Goal: Task Accomplishment & Management: Manage account settings

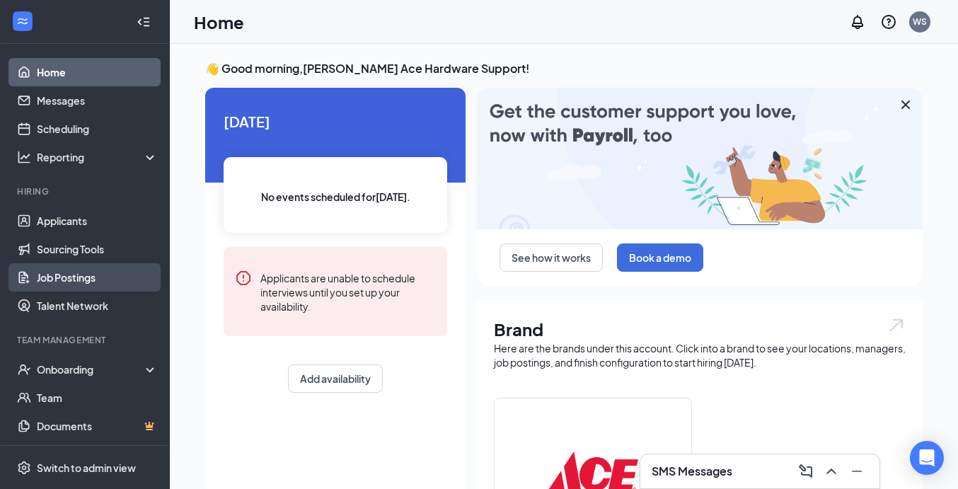
click at [94, 275] on link "Job Postings" at bounding box center [97, 277] width 121 height 28
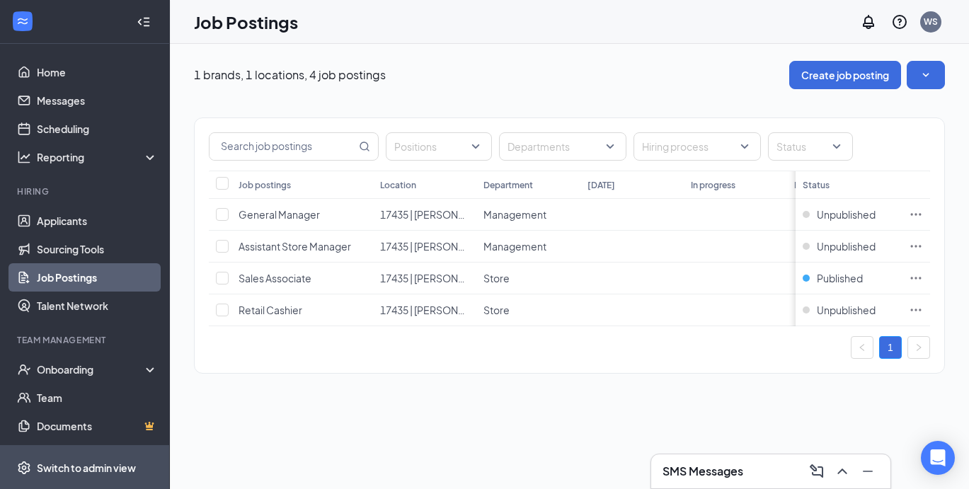
click at [105, 465] on div "Switch to admin view" at bounding box center [86, 468] width 99 height 14
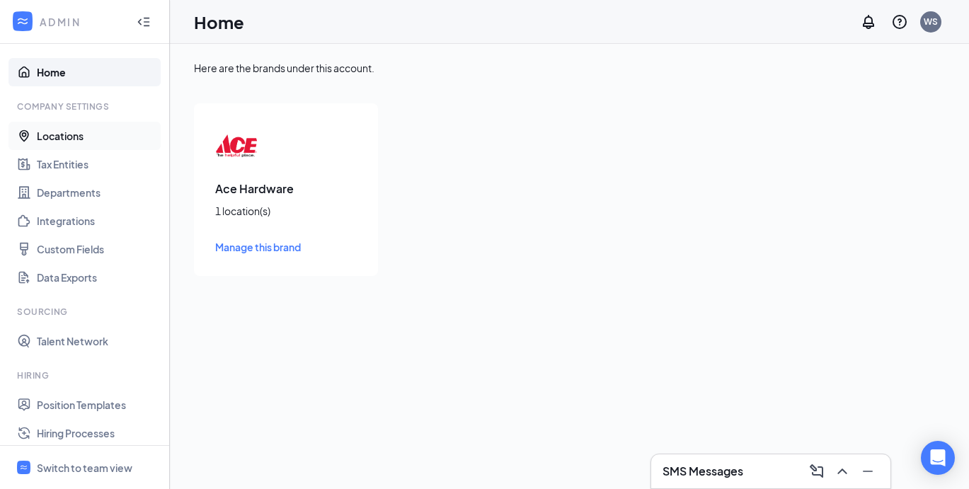
click at [72, 131] on link "Locations" at bounding box center [97, 136] width 121 height 28
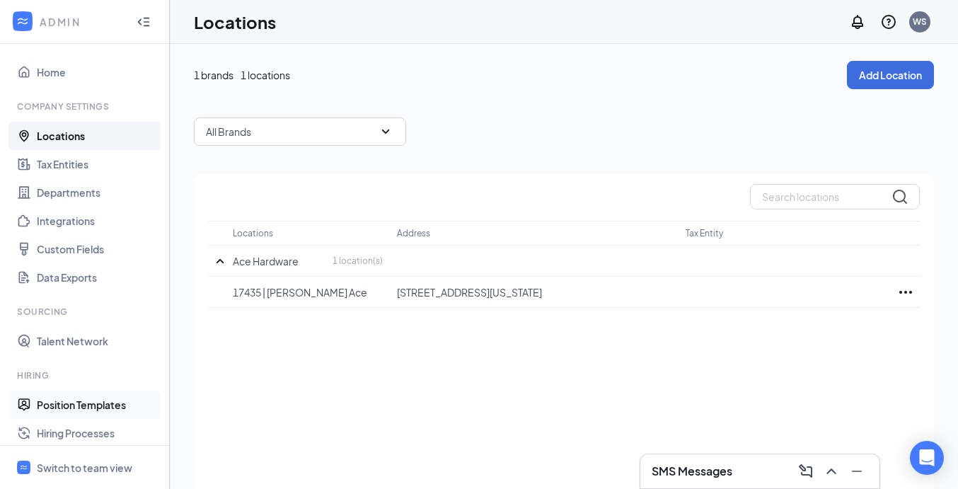
click at [83, 409] on link "Position Templates" at bounding box center [97, 405] width 121 height 28
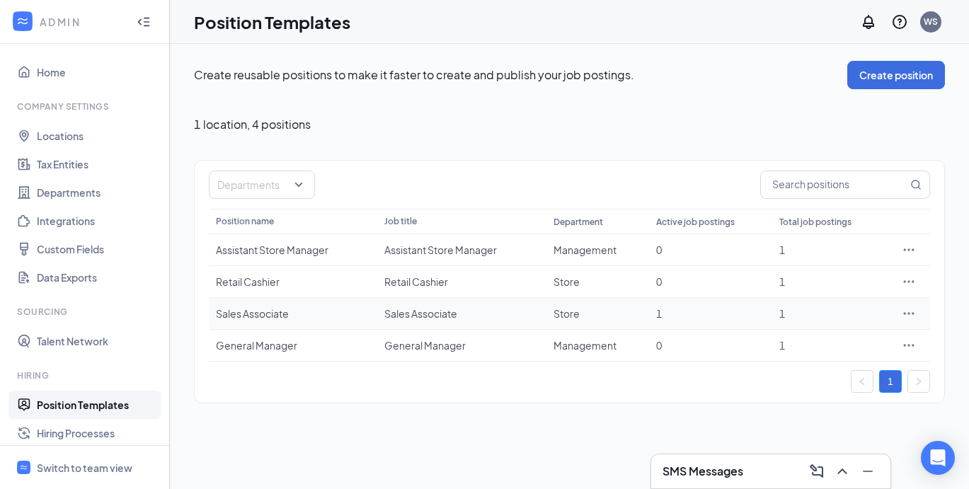
click at [252, 310] on div "Sales Associate" at bounding box center [293, 313] width 154 height 14
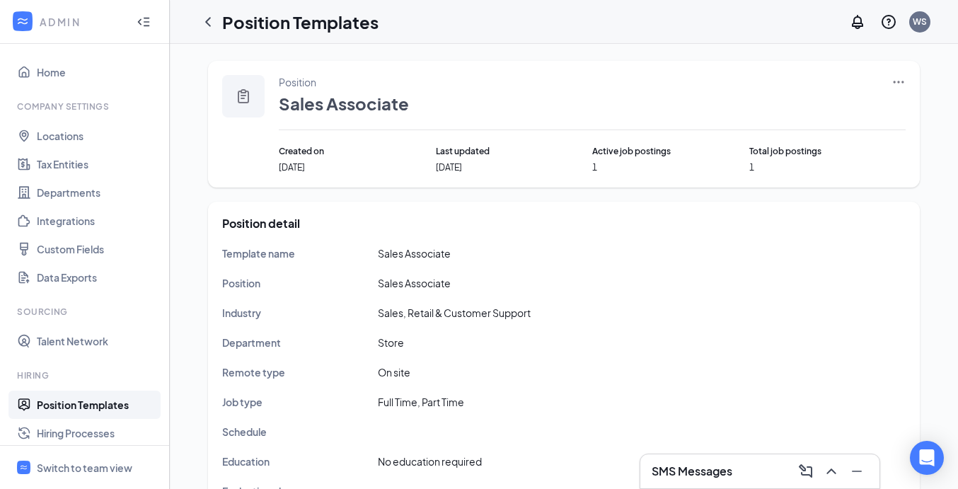
click at [889, 74] on div "Position Sales Associate Created on Sep 5, 2025 Last updated Sep 9, 2025 Active…" at bounding box center [564, 124] width 712 height 127
click at [899, 82] on icon "Ellipses" at bounding box center [899, 82] width 11 height 2
click at [795, 113] on span "Edit" at bounding box center [834, 111] width 122 height 16
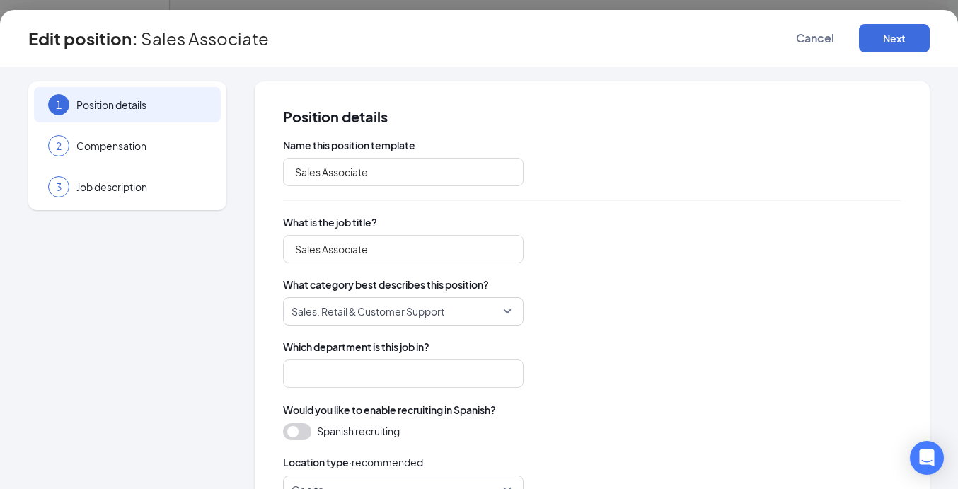
type input "Store"
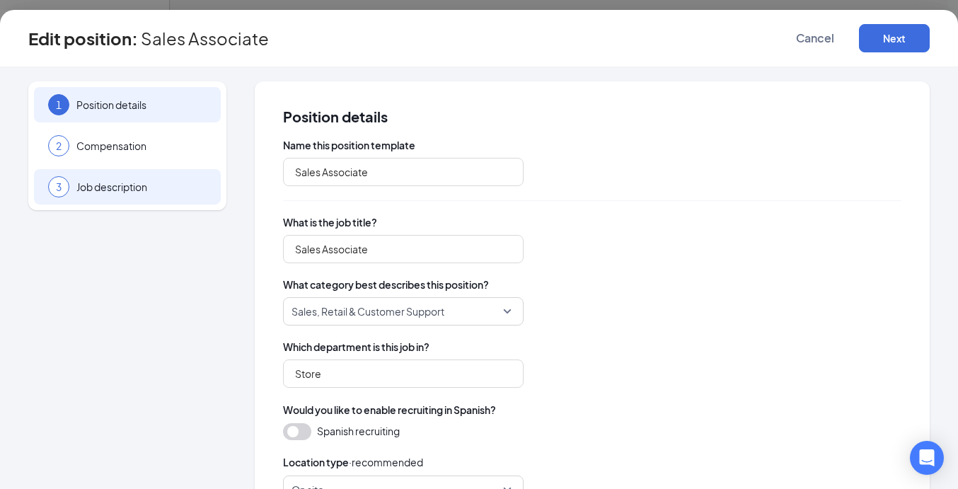
click at [91, 186] on span "Job description" at bounding box center [141, 187] width 130 height 14
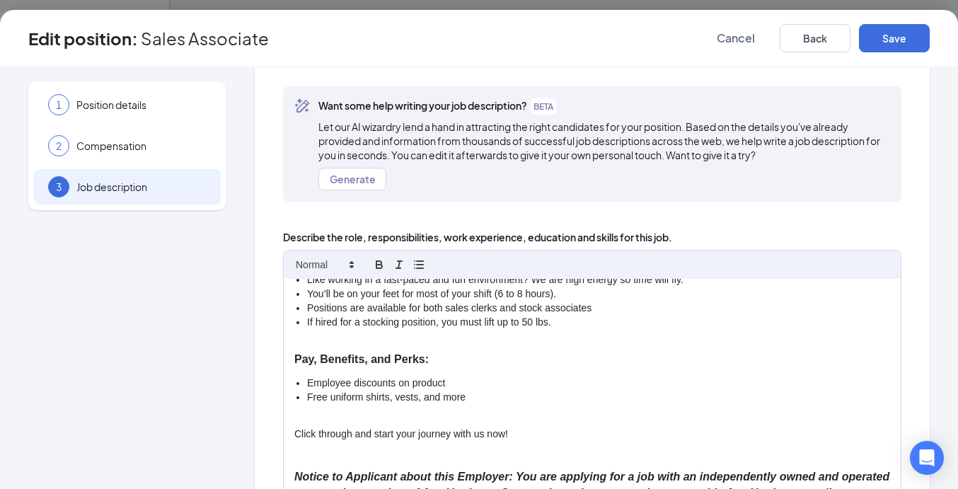
scroll to position [350, 0]
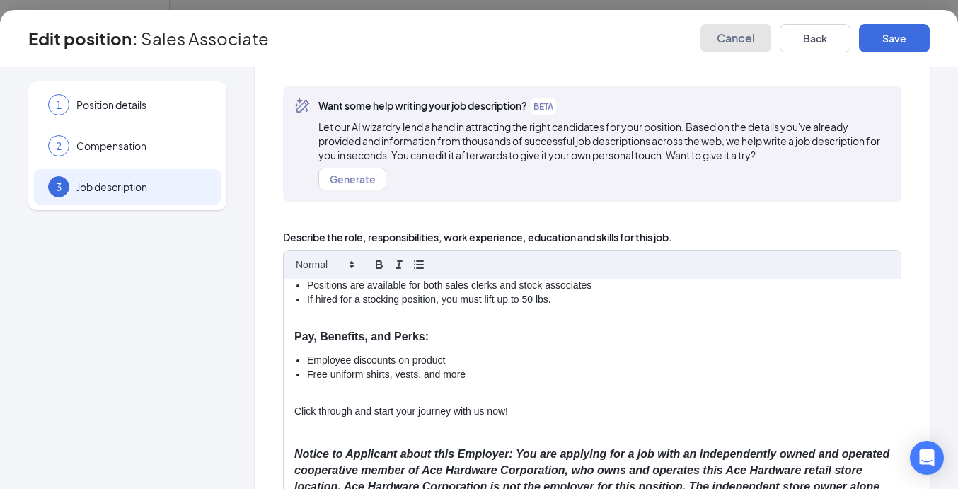
click at [743, 44] on span "Cancel" at bounding box center [736, 38] width 38 height 14
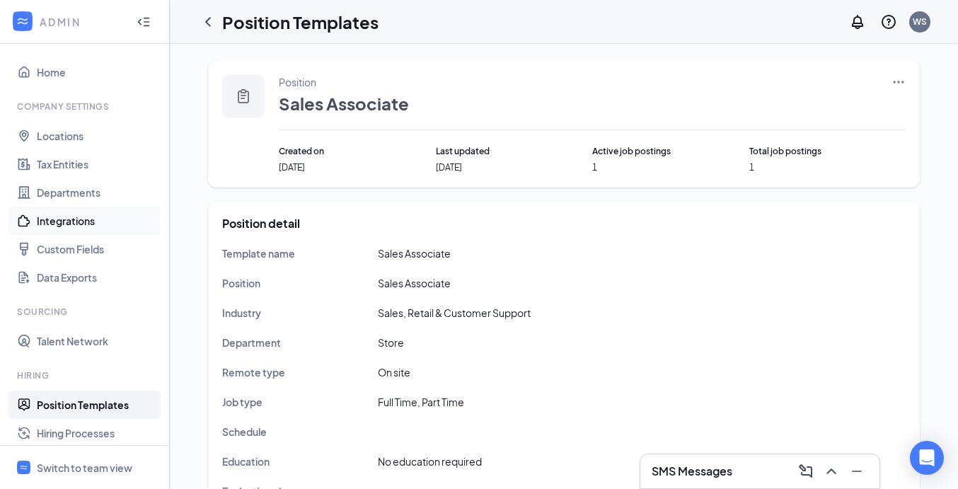
click at [72, 208] on link "Integrations" at bounding box center [97, 221] width 121 height 28
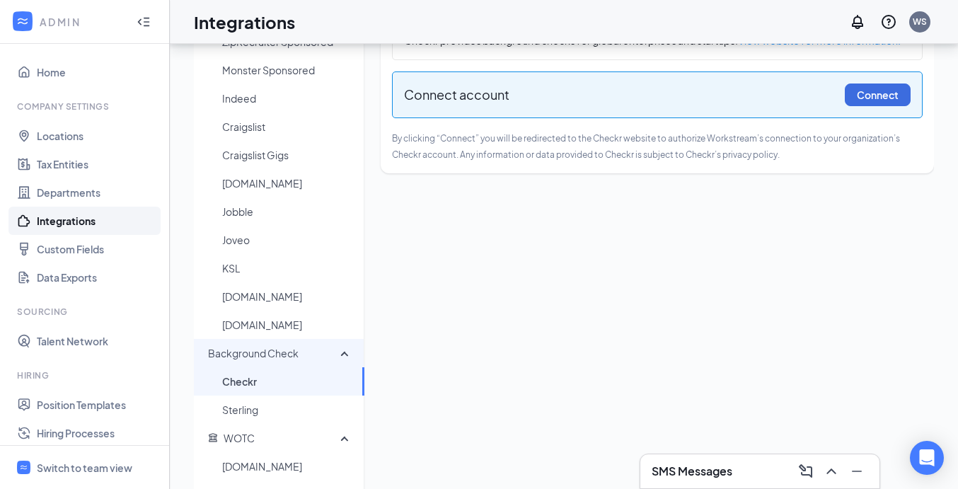
scroll to position [71, 0]
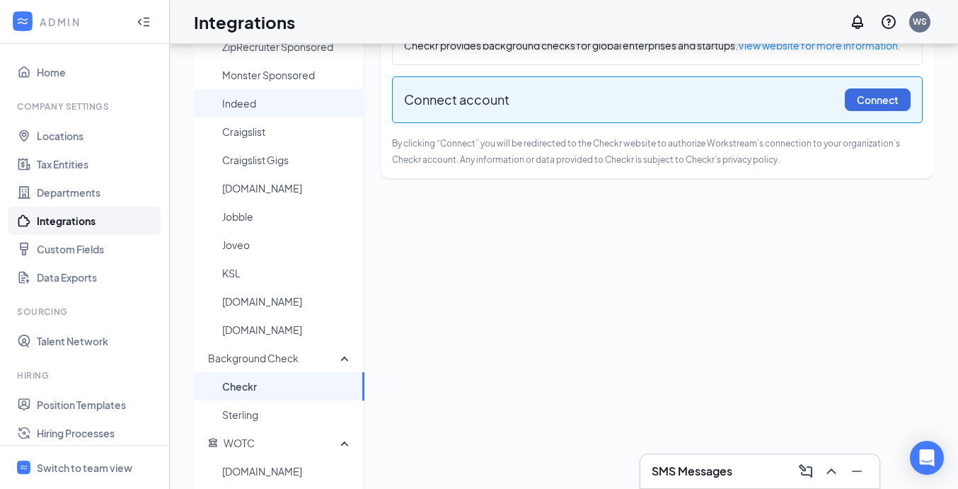
click at [275, 102] on span "Indeed" at bounding box center [287, 103] width 131 height 28
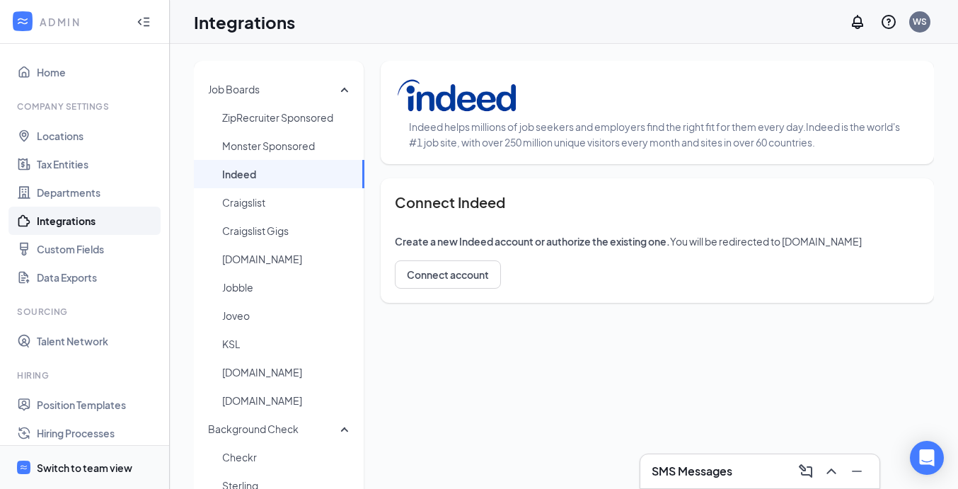
click at [120, 468] on div "Switch to team view" at bounding box center [85, 468] width 96 height 14
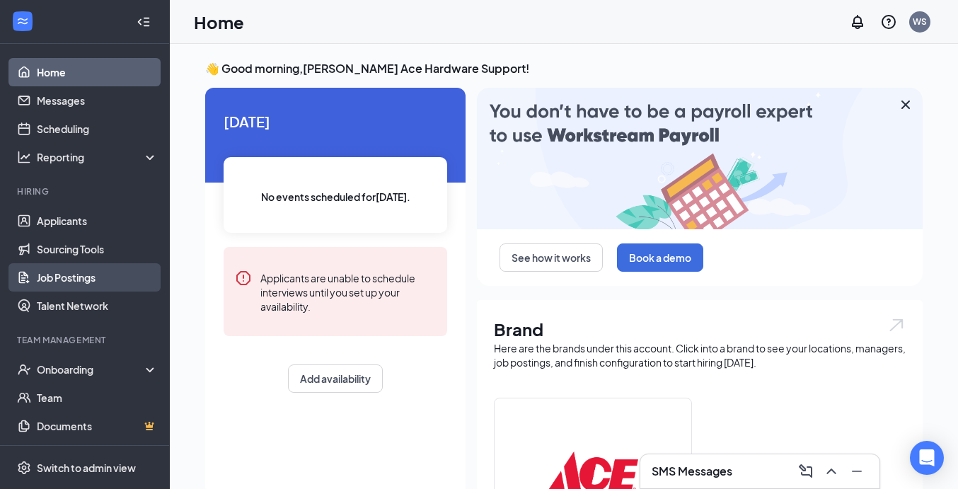
click at [77, 280] on link "Job Postings" at bounding box center [97, 277] width 121 height 28
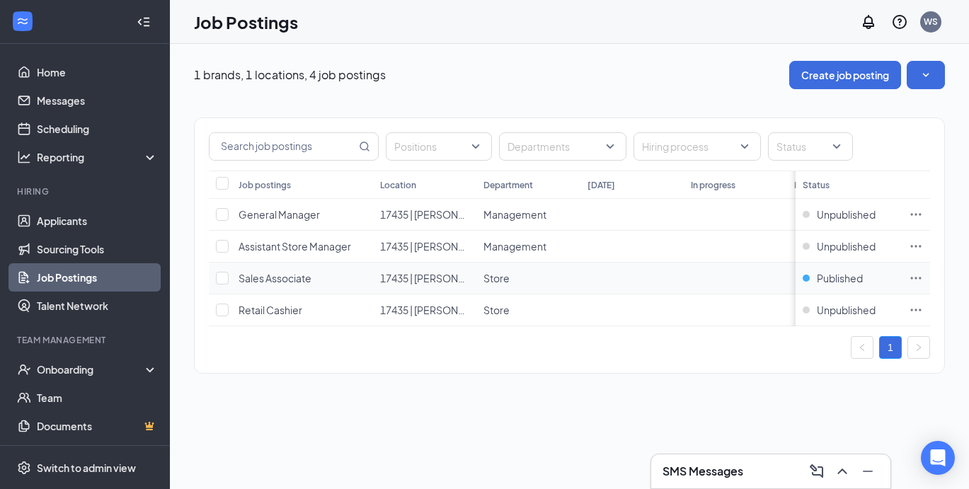
click at [284, 278] on span "Sales Associate" at bounding box center [274, 278] width 73 height 13
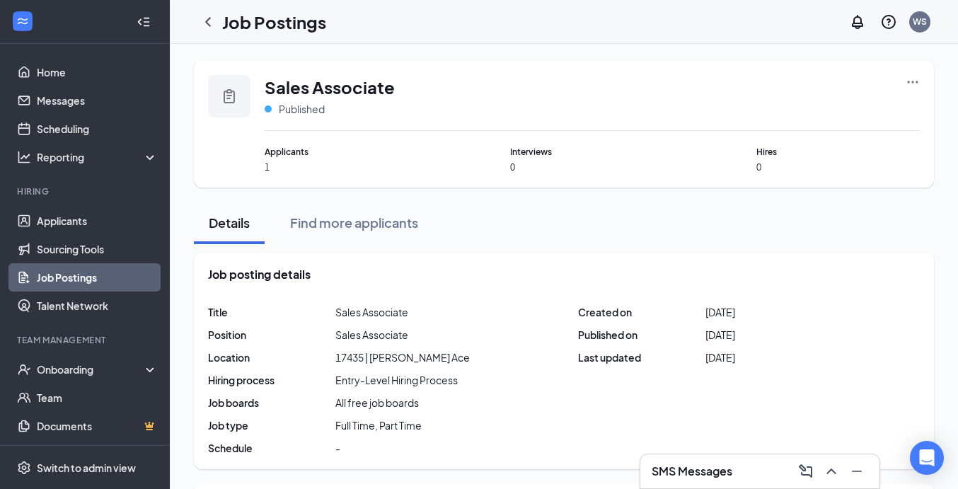
click at [914, 88] on icon "Ellipses" at bounding box center [913, 82] width 14 height 14
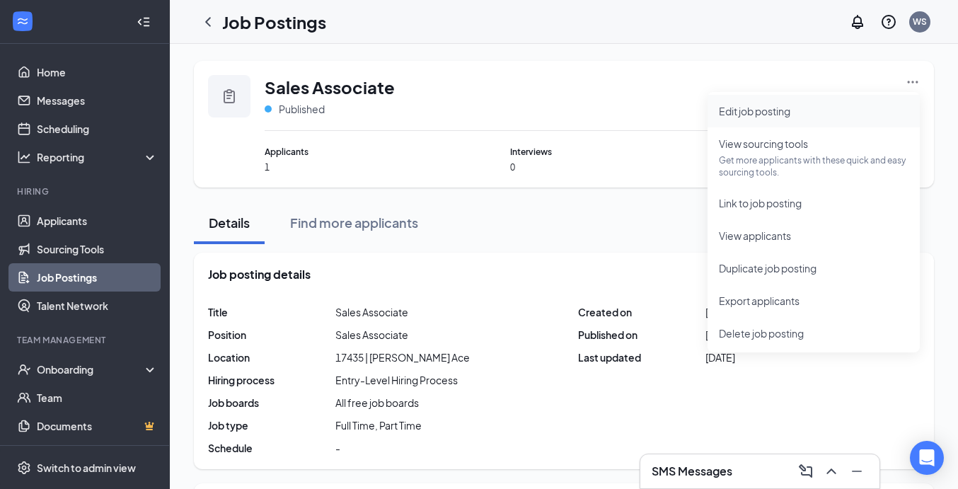
click at [796, 113] on span "Edit job posting" at bounding box center [814, 111] width 190 height 16
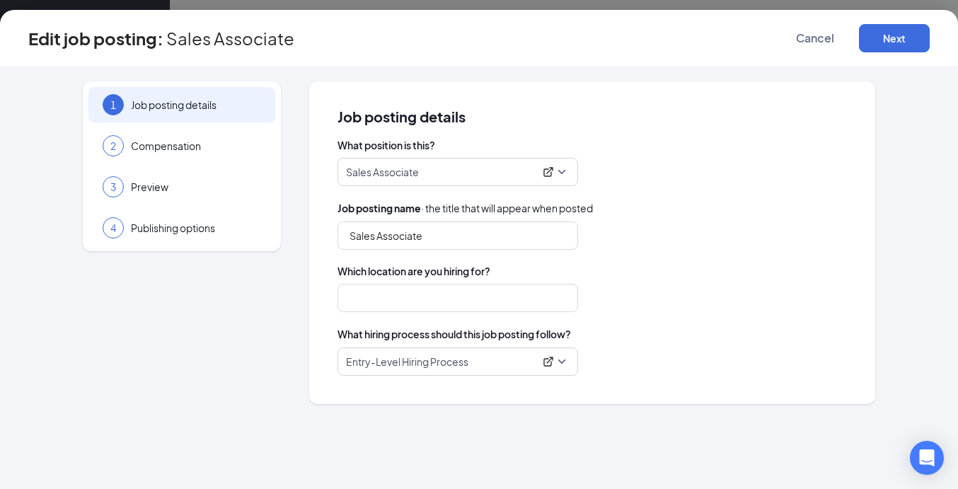
type input "17435 | [PERSON_NAME] Ace"
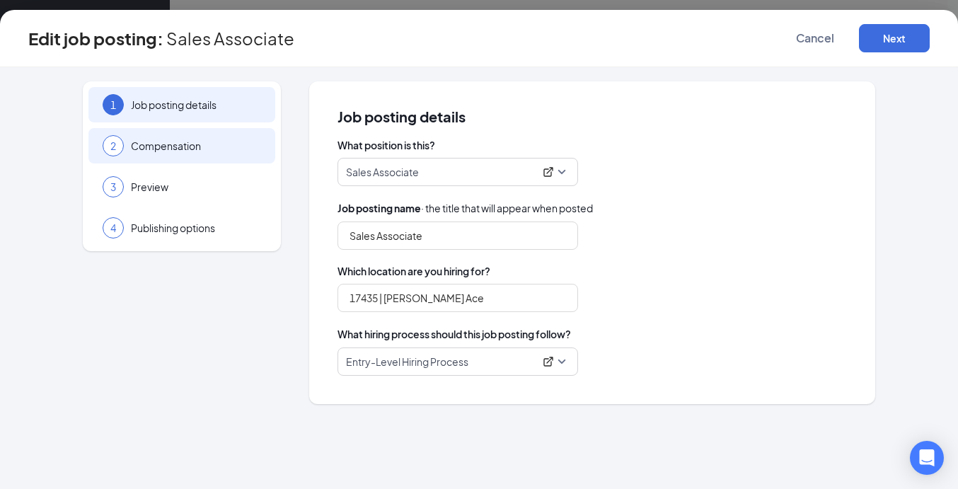
click at [170, 128] on div "2 Compensation" at bounding box center [181, 145] width 187 height 35
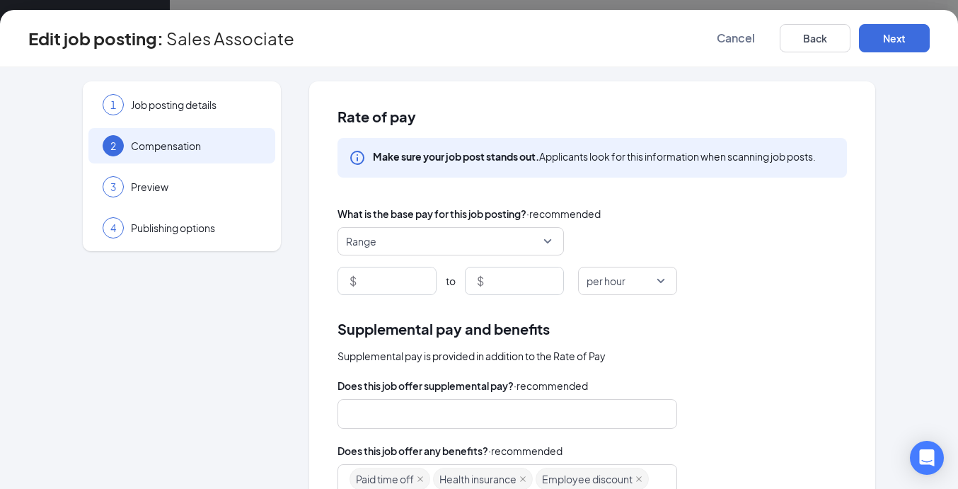
click at [202, 144] on span "Compensation" at bounding box center [196, 146] width 130 height 14
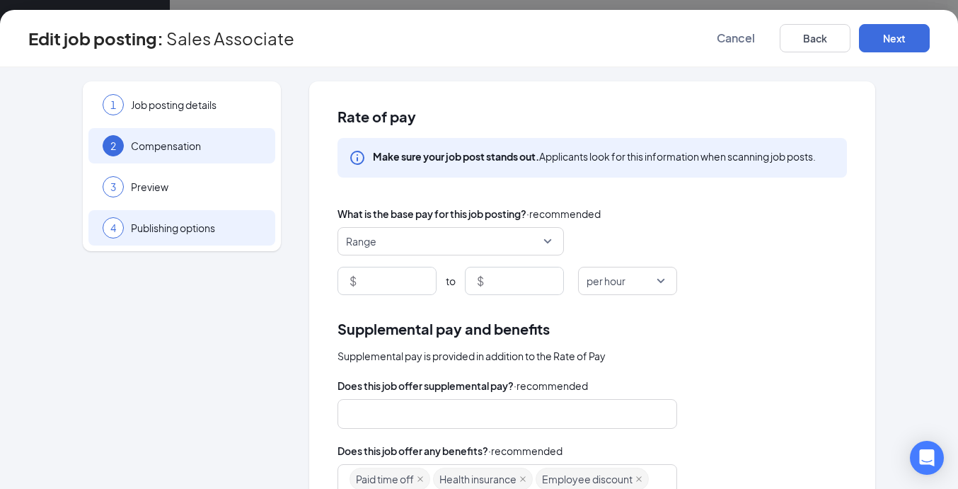
click at [172, 226] on span "Publishing options" at bounding box center [196, 228] width 130 height 14
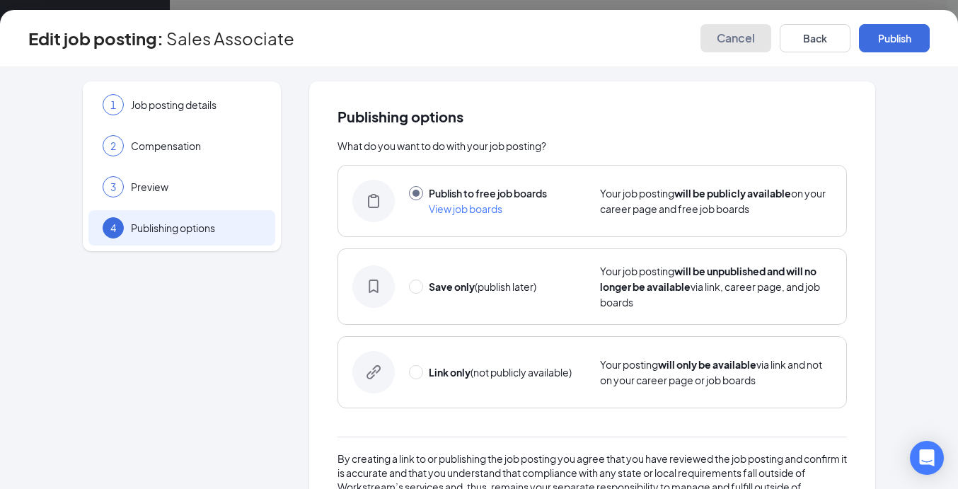
click at [724, 42] on span "Cancel" at bounding box center [736, 38] width 38 height 14
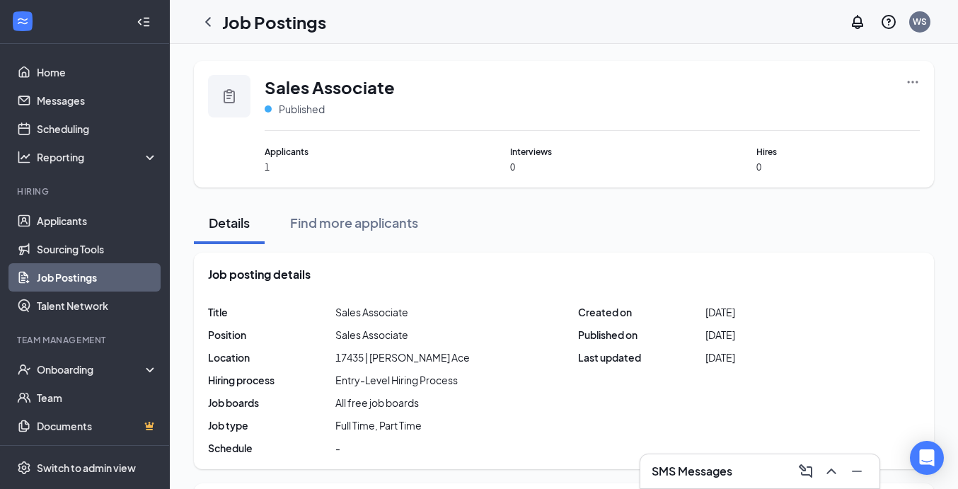
click at [914, 84] on icon "Ellipses" at bounding box center [913, 82] width 14 height 14
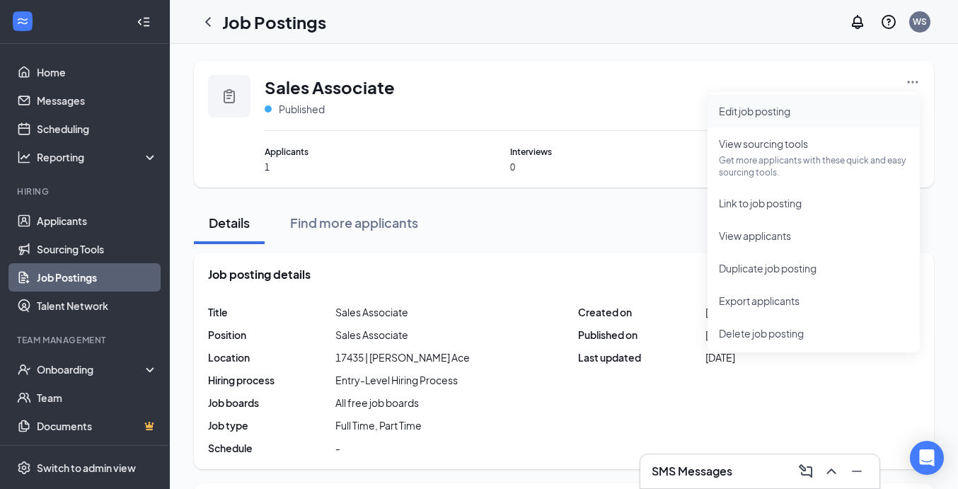
click at [788, 108] on span "Edit job posting" at bounding box center [754, 111] width 71 height 13
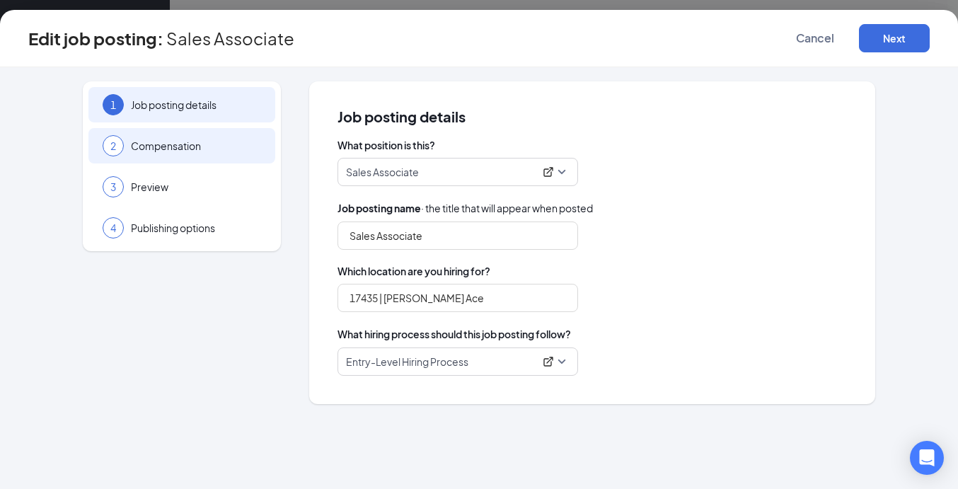
click at [212, 142] on span "Compensation" at bounding box center [196, 146] width 130 height 14
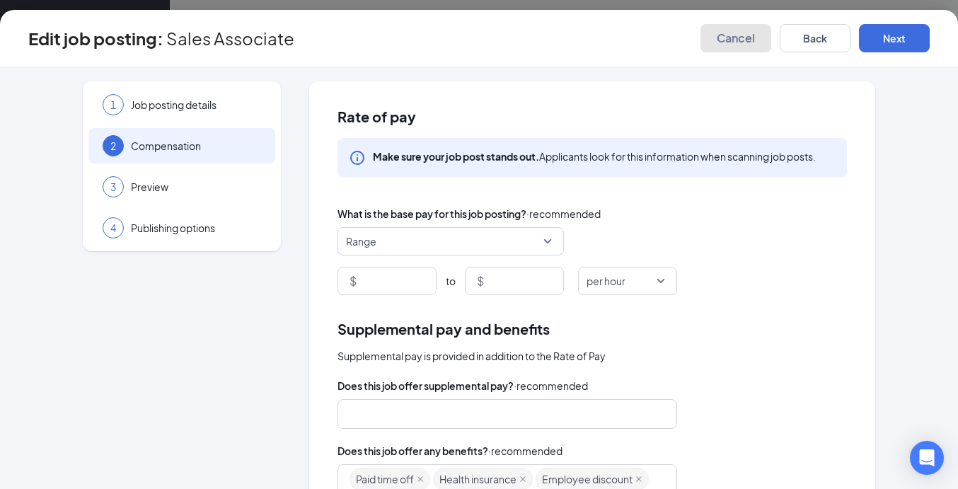
click at [747, 36] on span "Cancel" at bounding box center [736, 38] width 38 height 14
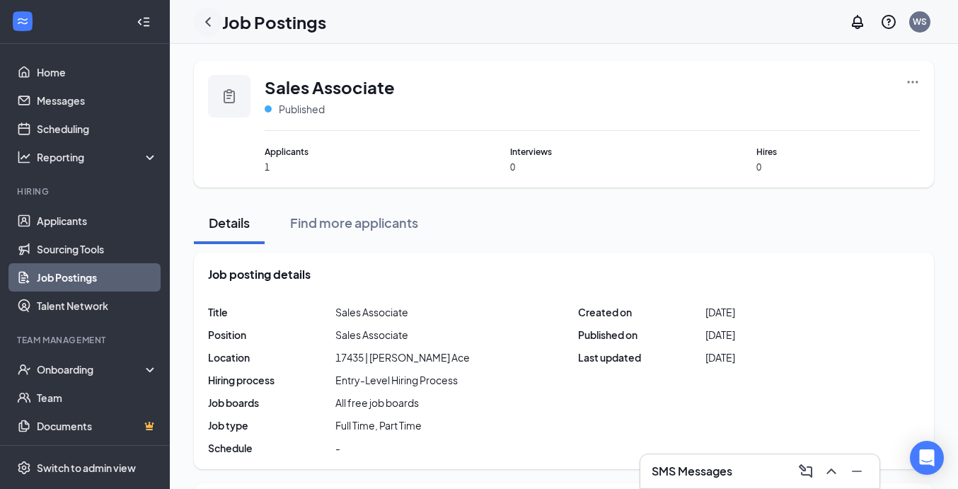
click at [200, 21] on icon "ChevronLeft" at bounding box center [208, 21] width 17 height 17
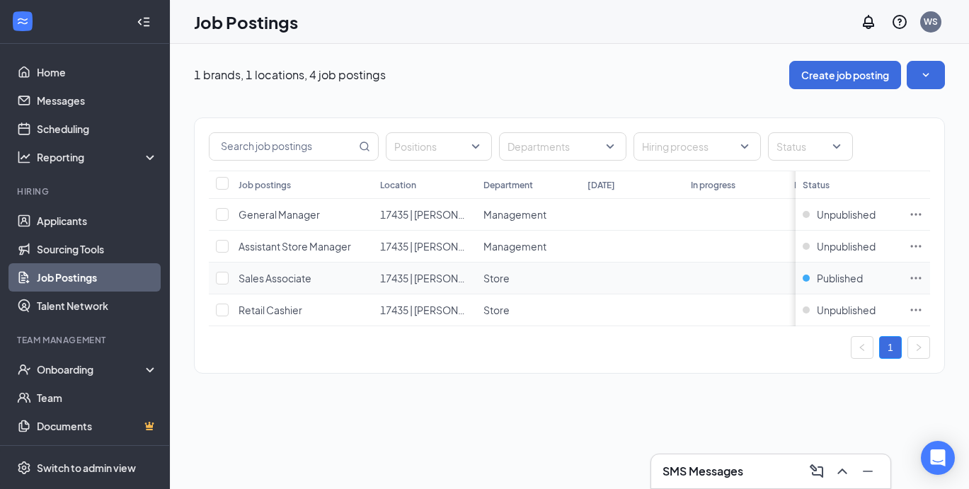
click at [918, 281] on icon "Ellipses" at bounding box center [916, 278] width 14 height 14
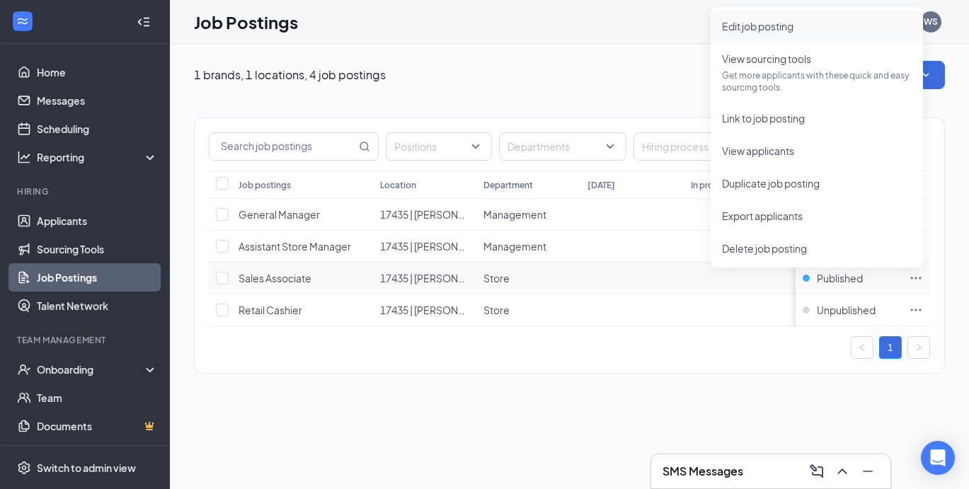
click at [747, 25] on span "Edit job posting" at bounding box center [757, 26] width 71 height 13
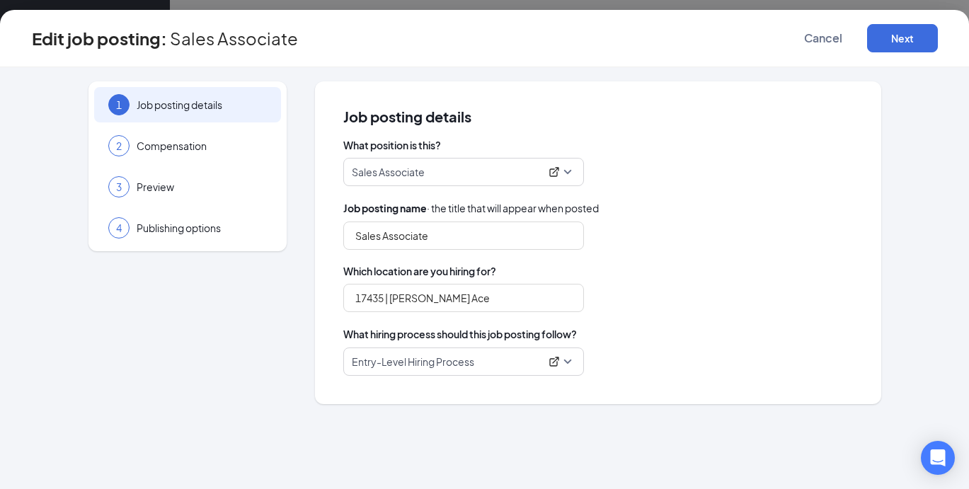
click at [200, 166] on div "1 Job posting details 2 Compensation 3 Preview 4 Publishing options" at bounding box center [187, 166] width 198 height 170
click at [196, 151] on span "Compensation" at bounding box center [202, 146] width 130 height 14
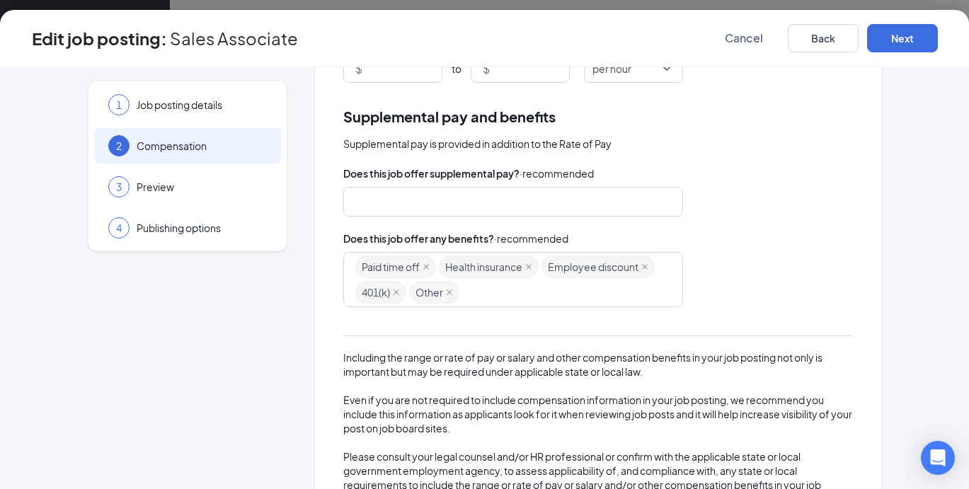
scroll to position [272, 0]
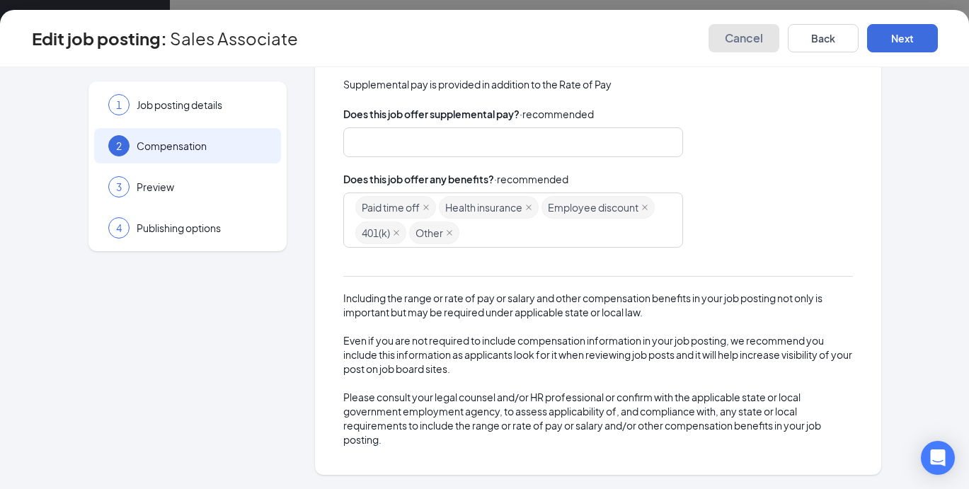
click at [756, 48] on button "Cancel" at bounding box center [743, 38] width 71 height 28
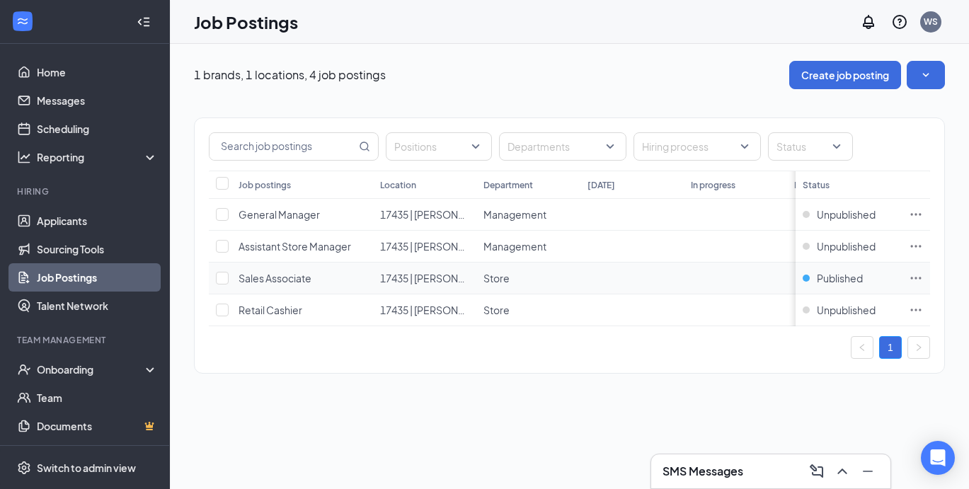
click at [918, 275] on icon "Ellipses" at bounding box center [916, 278] width 14 height 14
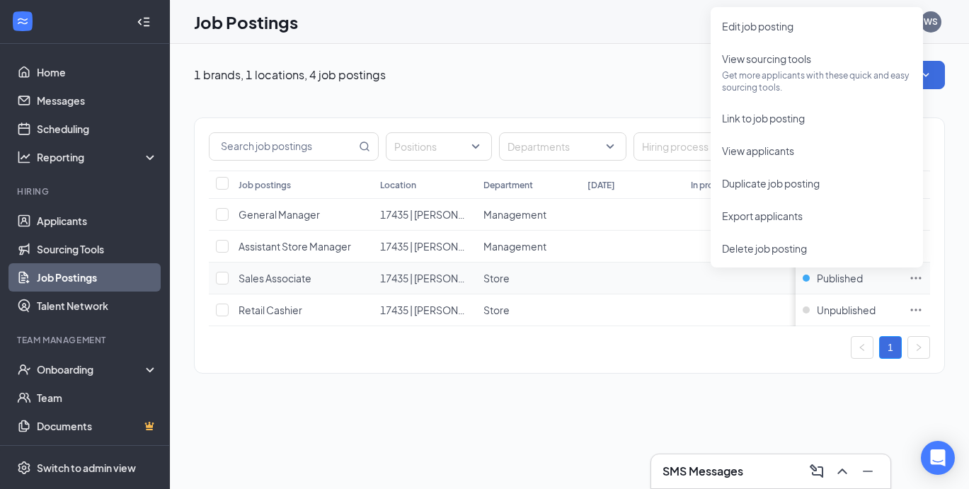
click at [272, 282] on span "Sales Associate" at bounding box center [274, 278] width 73 height 13
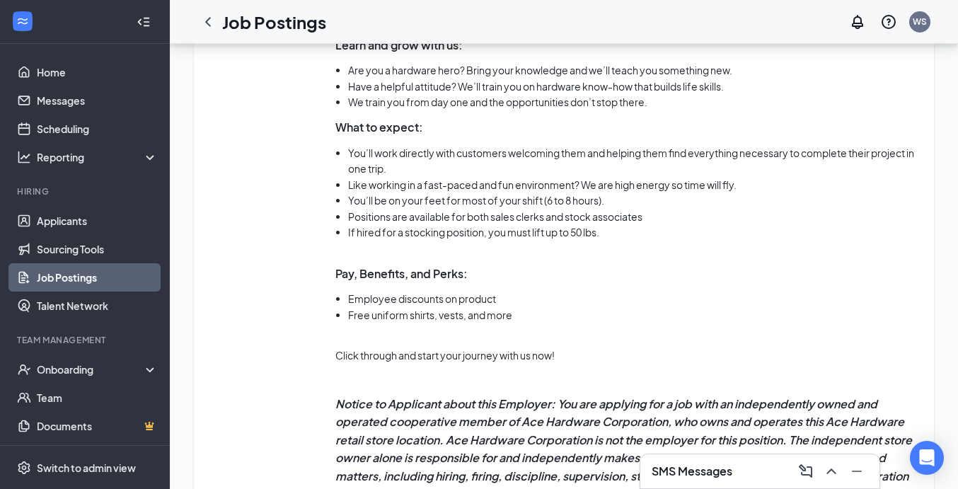
scroll to position [985, 0]
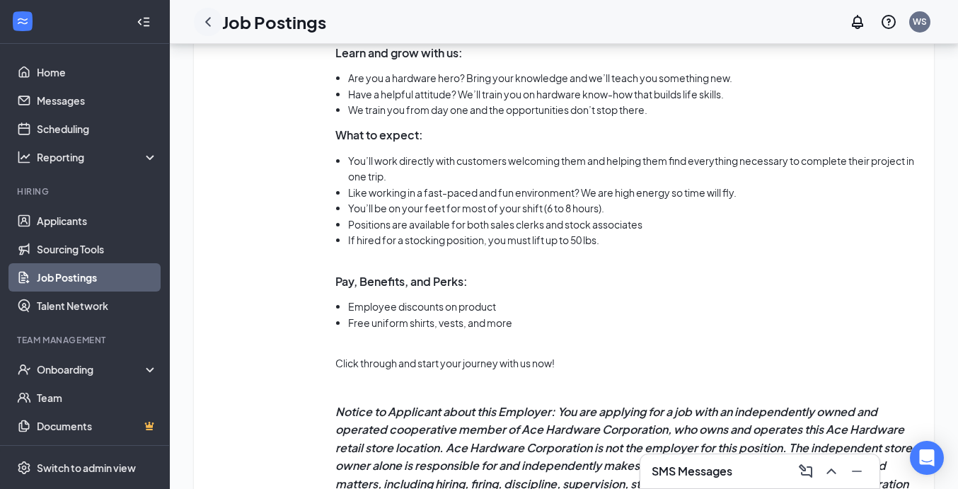
click at [207, 25] on icon "ChevronLeft" at bounding box center [208, 21] width 17 height 17
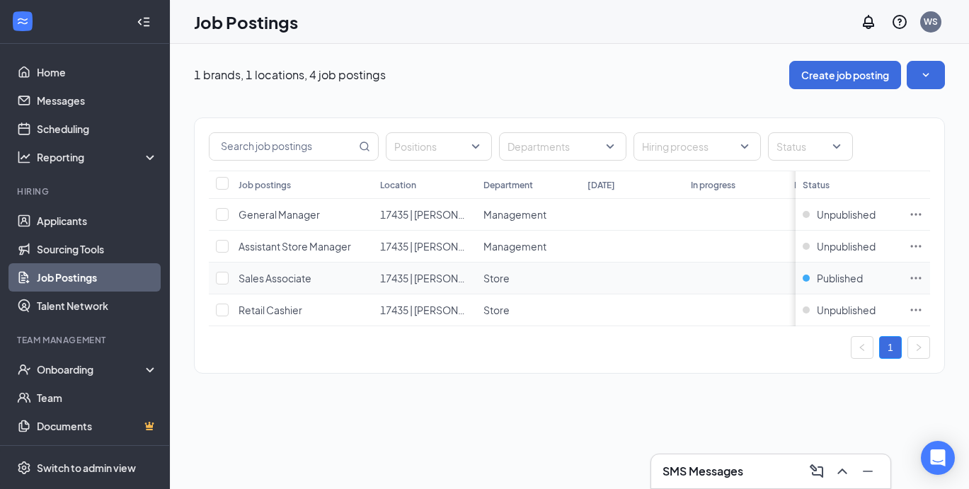
click at [921, 279] on icon "Ellipses" at bounding box center [916, 278] width 14 height 14
click at [608, 96] on div "Positions Departments Hiring process Status Job postings Location Department [D…" at bounding box center [569, 238] width 751 height 299
click at [916, 275] on icon "Ellipses" at bounding box center [916, 278] width 14 height 14
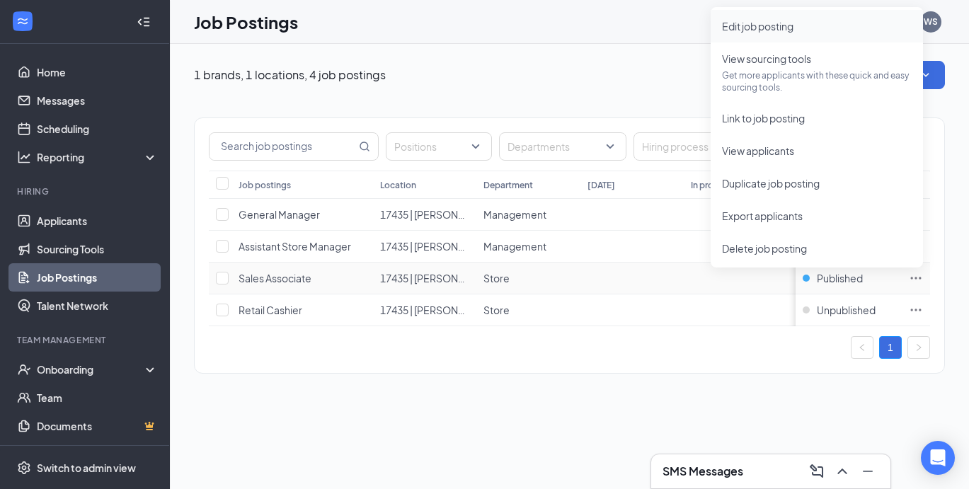
click at [764, 29] on span "Edit job posting" at bounding box center [757, 26] width 71 height 13
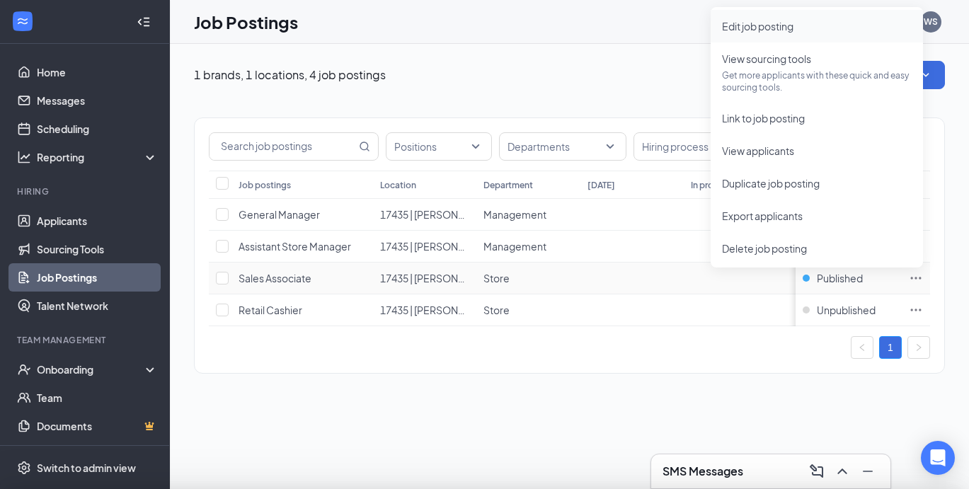
type input "Sales Associate"
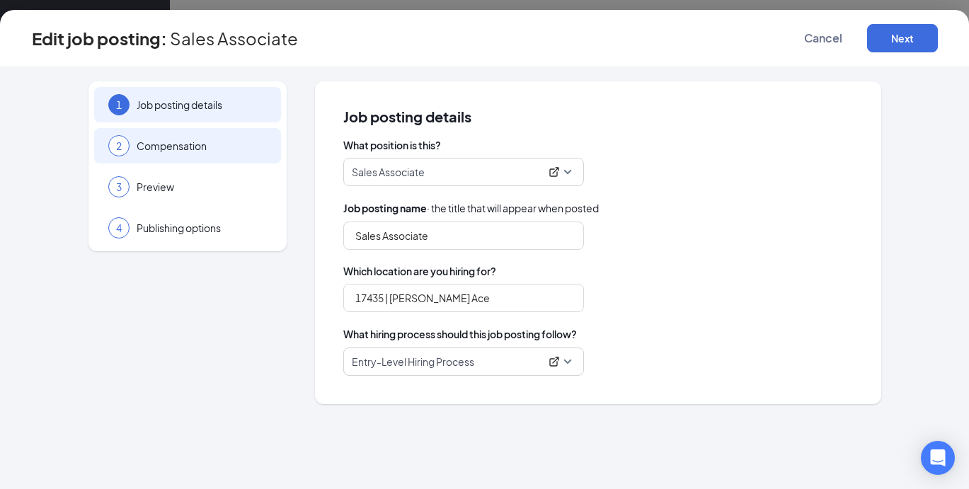
click at [155, 147] on span "Compensation" at bounding box center [202, 146] width 130 height 14
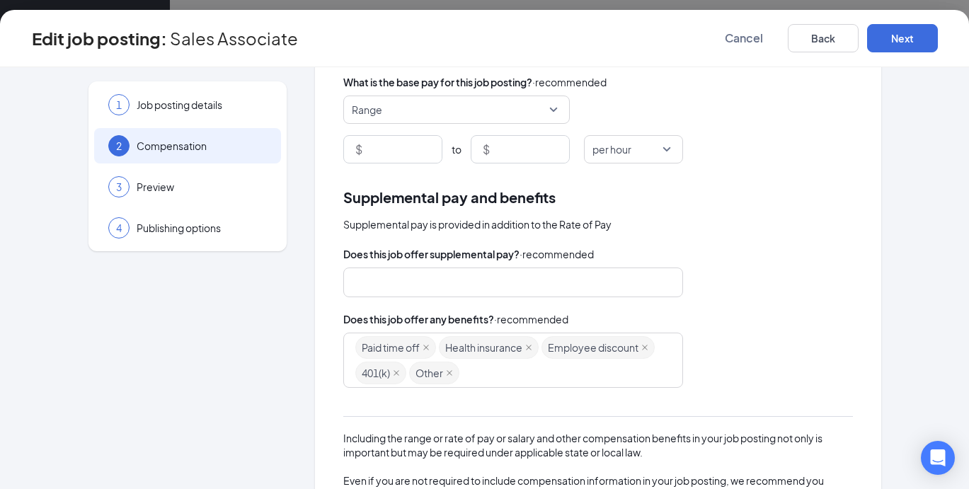
scroll to position [132, 0]
click at [737, 47] on button "Cancel" at bounding box center [743, 38] width 71 height 28
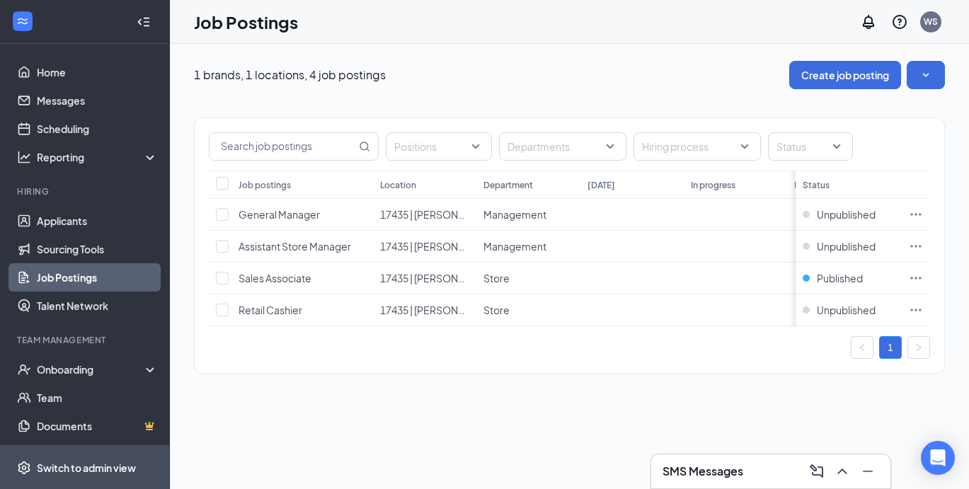
click at [105, 462] on div "Switch to admin view" at bounding box center [86, 468] width 99 height 14
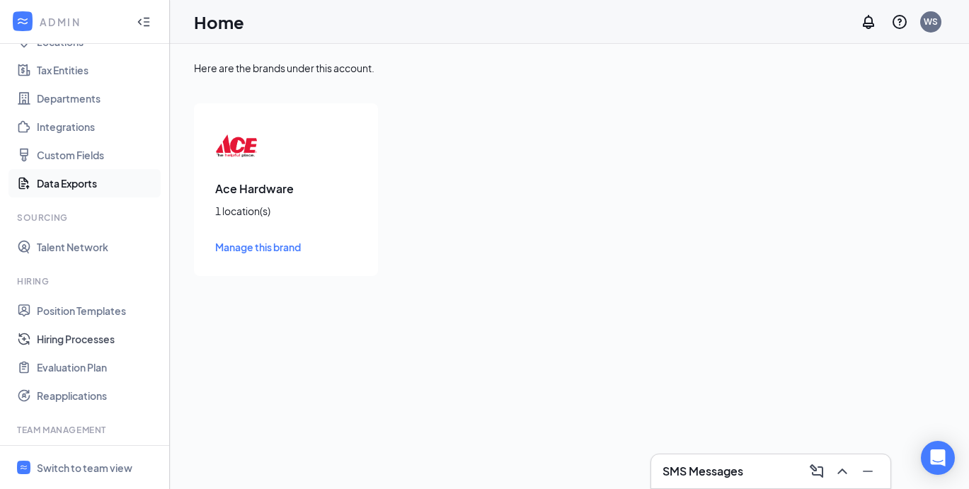
scroll to position [154, 0]
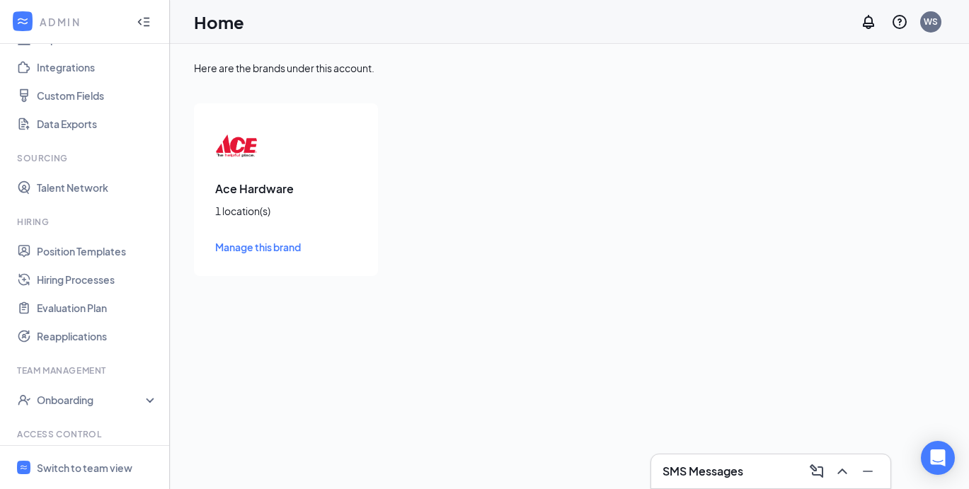
click at [99, 233] on li "Hiring Position Templates Hiring Processes Evaluation Plan Reapplications" at bounding box center [84, 283] width 169 height 134
click at [102, 246] on link "Position Templates" at bounding box center [97, 251] width 121 height 28
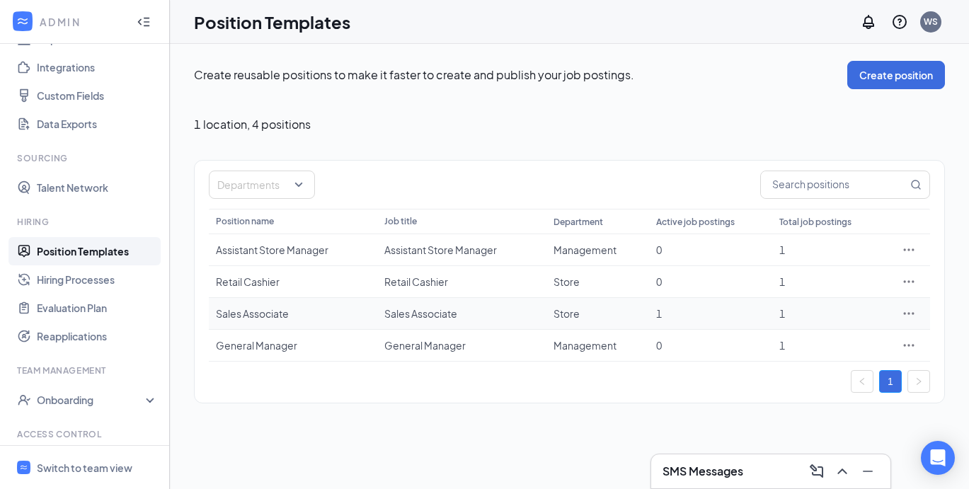
click at [914, 313] on icon "Ellipses" at bounding box center [909, 313] width 14 height 14
click at [844, 345] on span "Edit" at bounding box center [844, 343] width 122 height 16
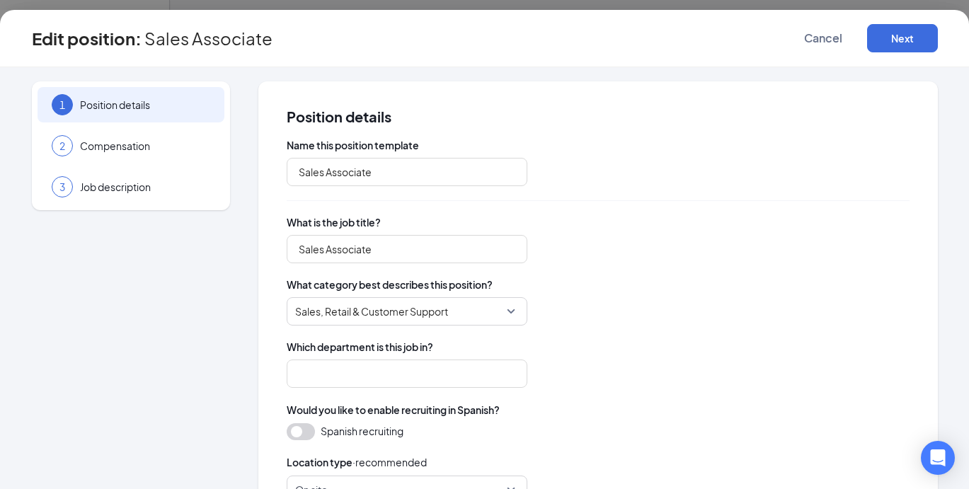
type input "Store"
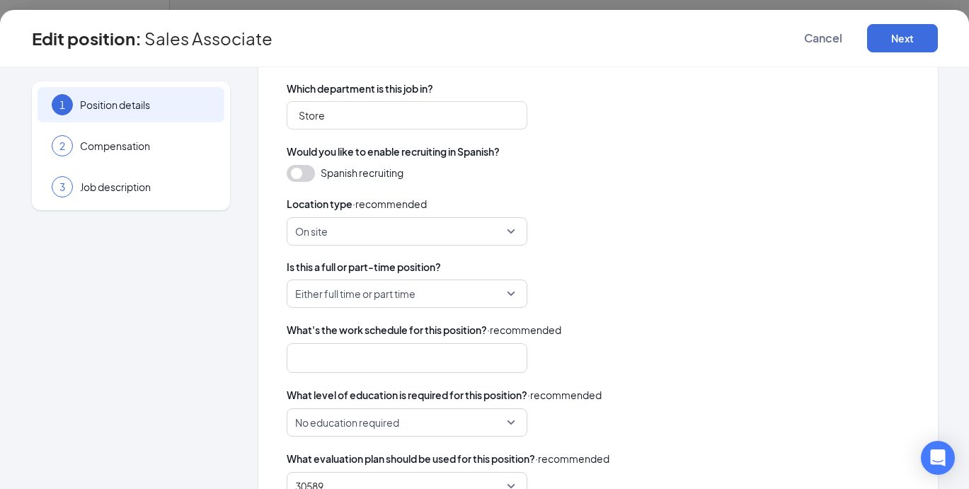
scroll to position [330, 0]
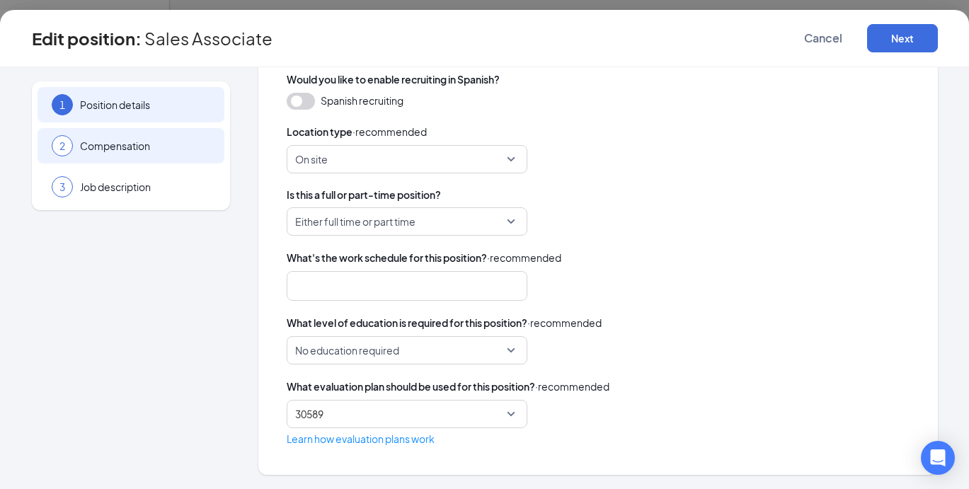
click at [181, 143] on span "Compensation" at bounding box center [145, 146] width 130 height 14
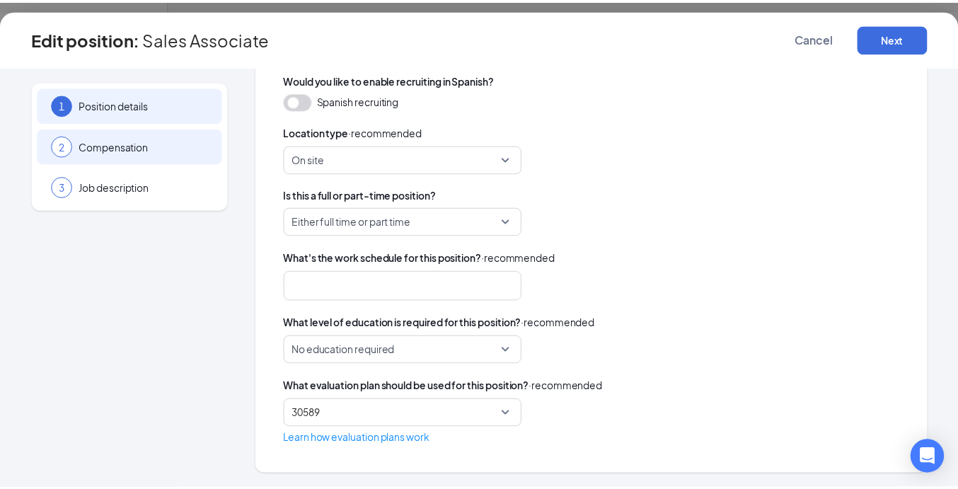
scroll to position [0, 0]
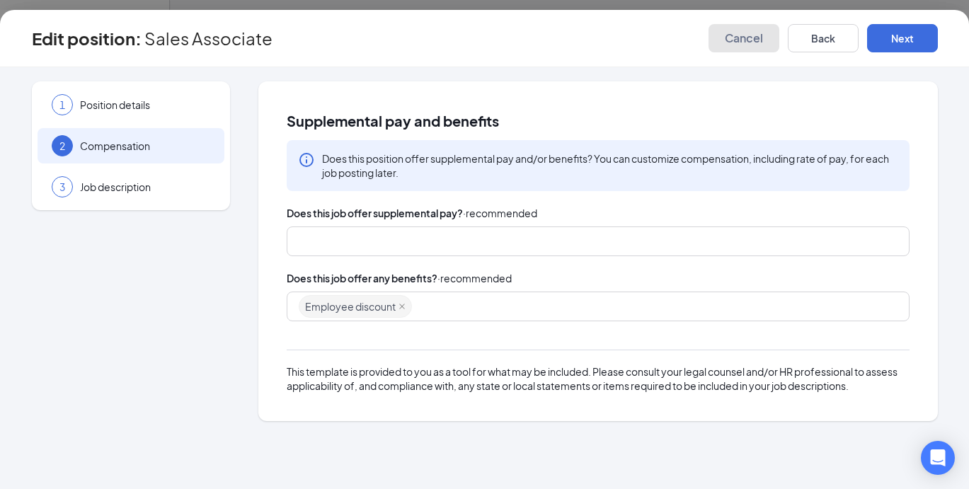
click at [731, 44] on span "Cancel" at bounding box center [744, 38] width 38 height 14
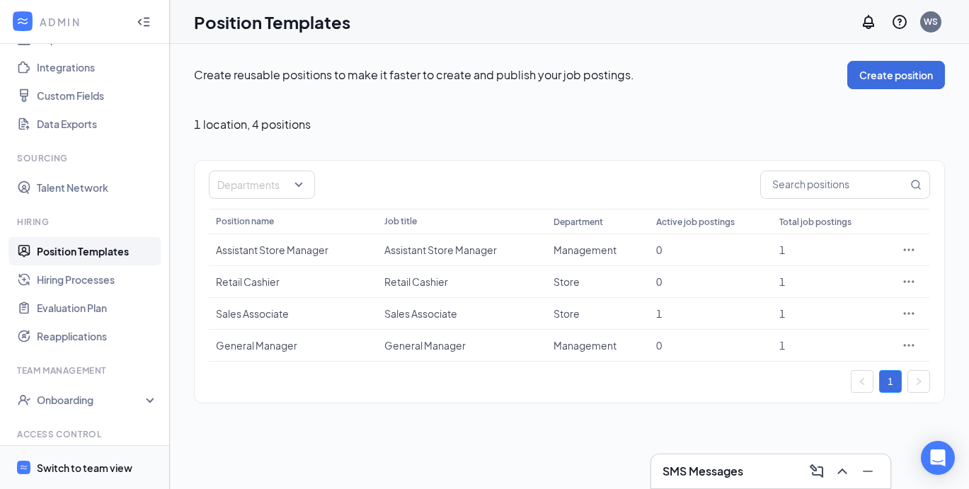
click at [103, 466] on div "Switch to team view" at bounding box center [85, 468] width 96 height 14
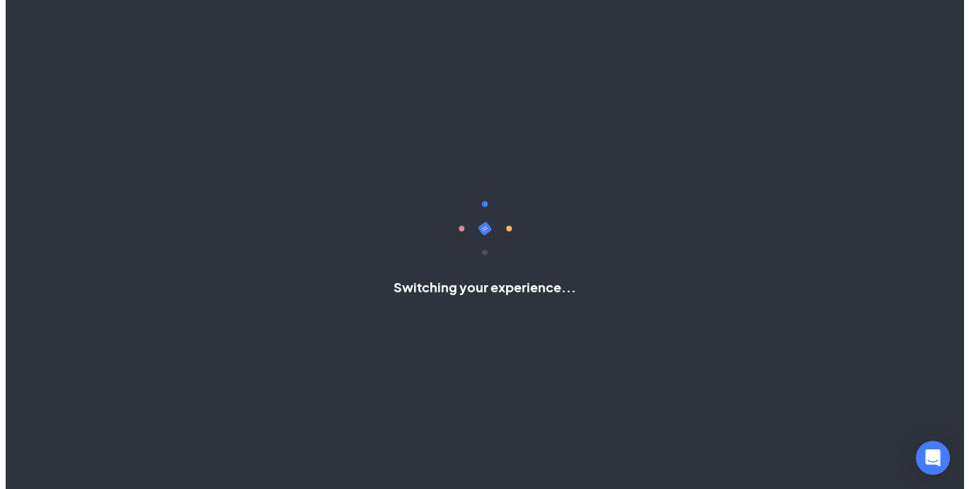
scroll to position [93, 0]
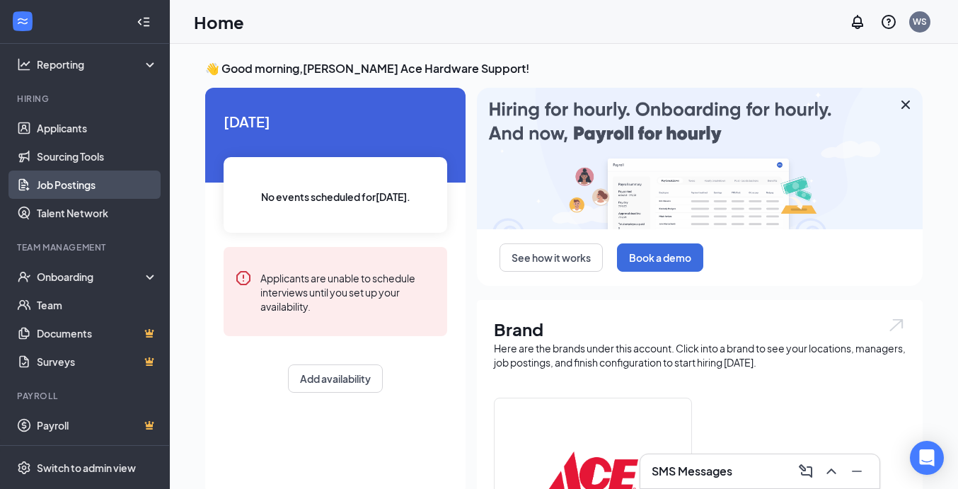
click at [79, 185] on link "Job Postings" at bounding box center [97, 185] width 121 height 28
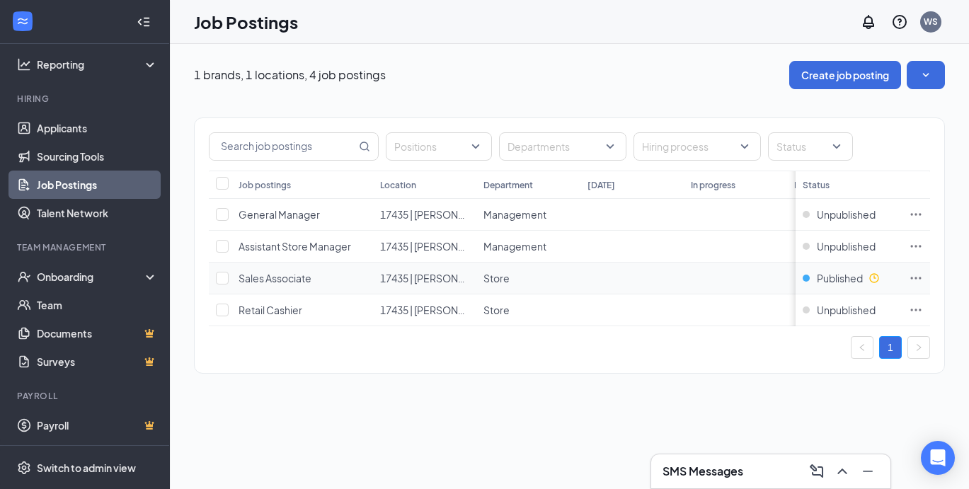
click at [915, 275] on icon "Ellipses" at bounding box center [916, 278] width 14 height 14
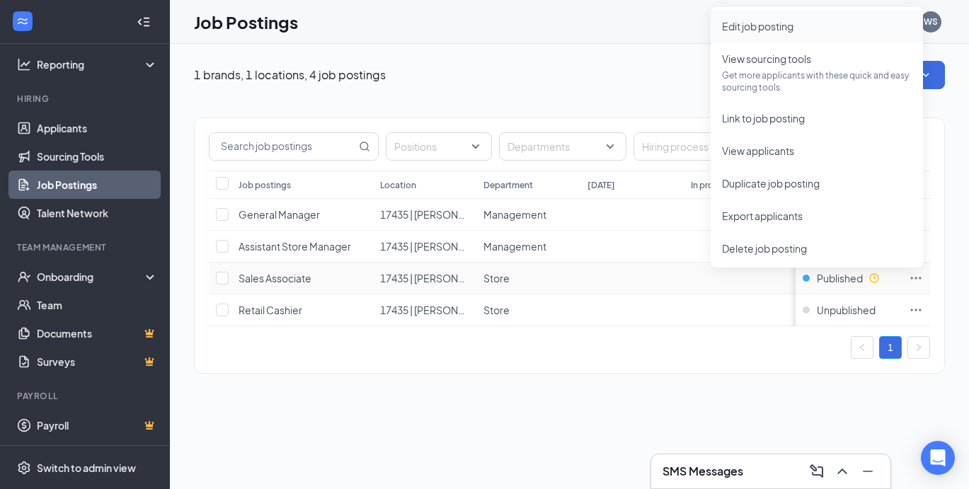
click at [744, 28] on span "Edit job posting" at bounding box center [757, 26] width 71 height 13
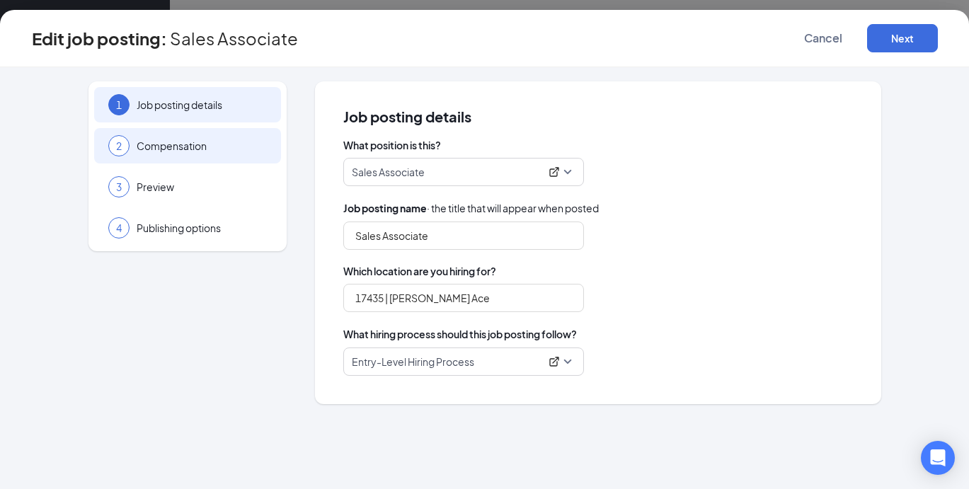
click at [185, 146] on span "Compensation" at bounding box center [202, 146] width 130 height 14
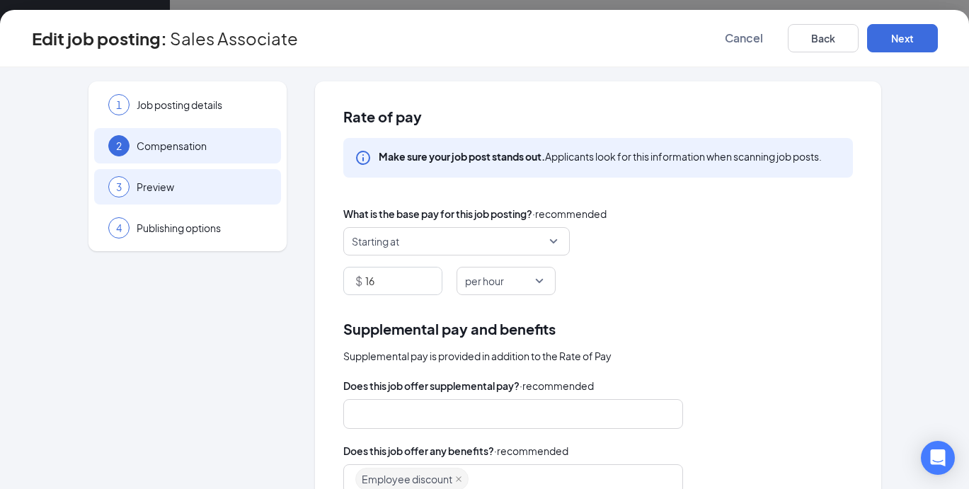
click at [174, 193] on div "3 Preview" at bounding box center [187, 186] width 187 height 35
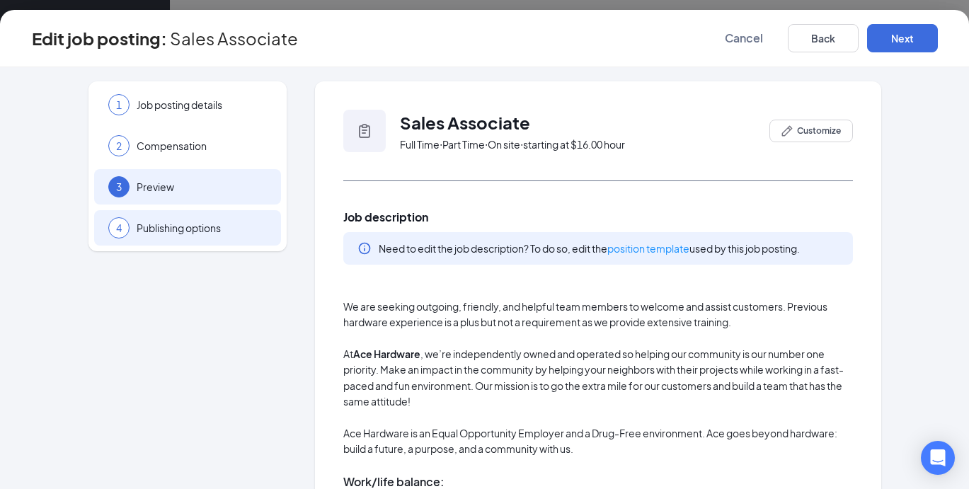
click at [213, 238] on div "4 Publishing options" at bounding box center [187, 227] width 187 height 35
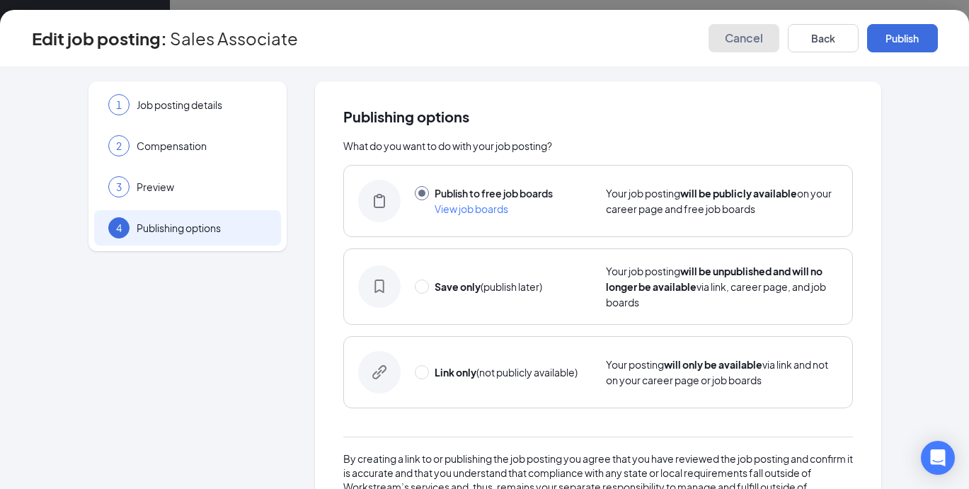
click at [719, 36] on button "Cancel" at bounding box center [743, 38] width 71 height 28
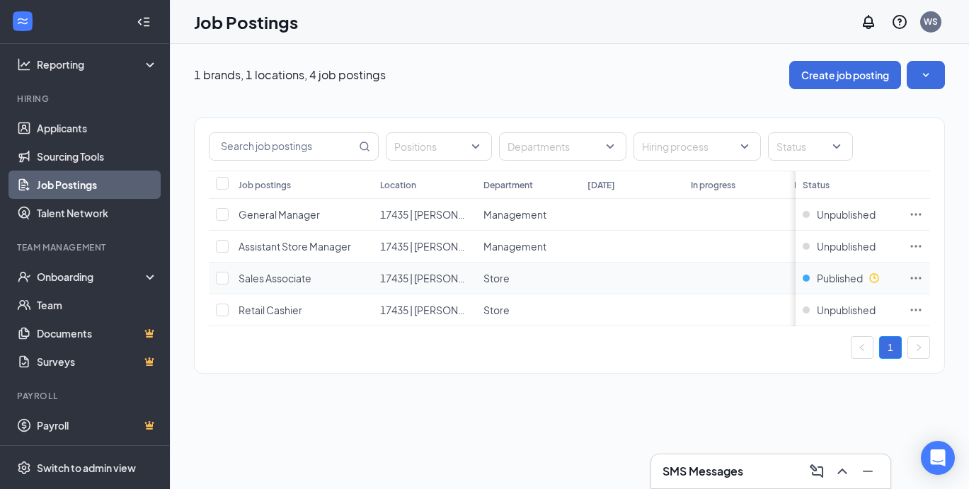
click at [923, 278] on td at bounding box center [916, 279] width 28 height 32
click at [844, 278] on span "Published" at bounding box center [840, 278] width 46 height 14
click at [940, 272] on div "Job postings Location Department [DATE] In progress Hired Total Status General …" at bounding box center [569, 249] width 749 height 156
click at [916, 272] on icon "Ellipses" at bounding box center [916, 278] width 14 height 14
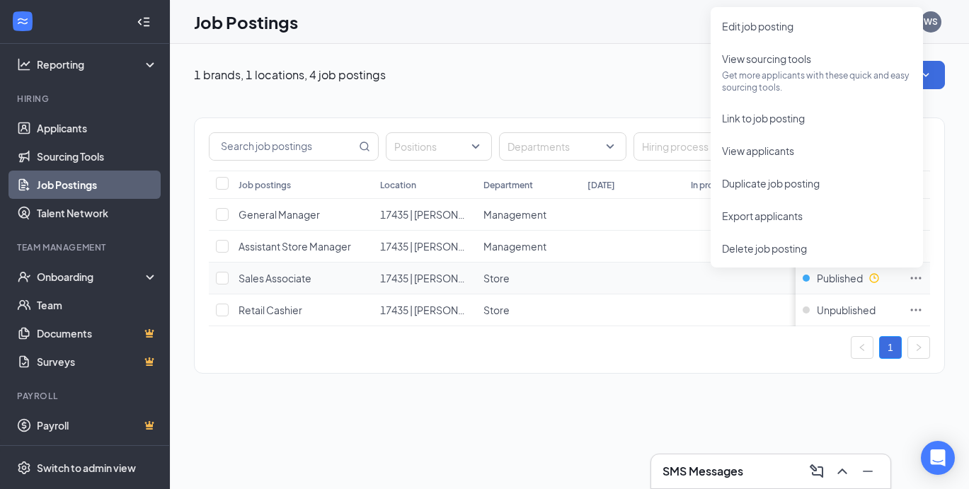
click at [297, 282] on span "Sales Associate" at bounding box center [274, 278] width 73 height 13
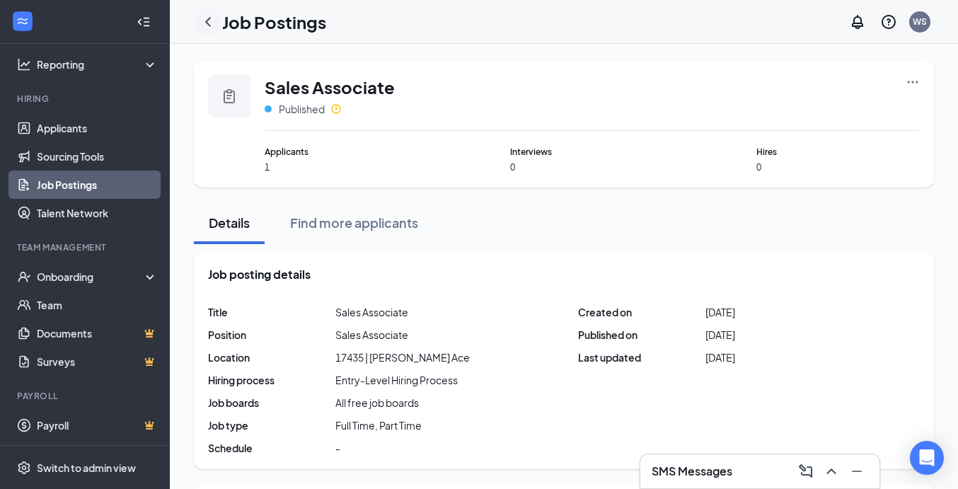
click at [202, 17] on icon "ChevronLeft" at bounding box center [208, 21] width 17 height 17
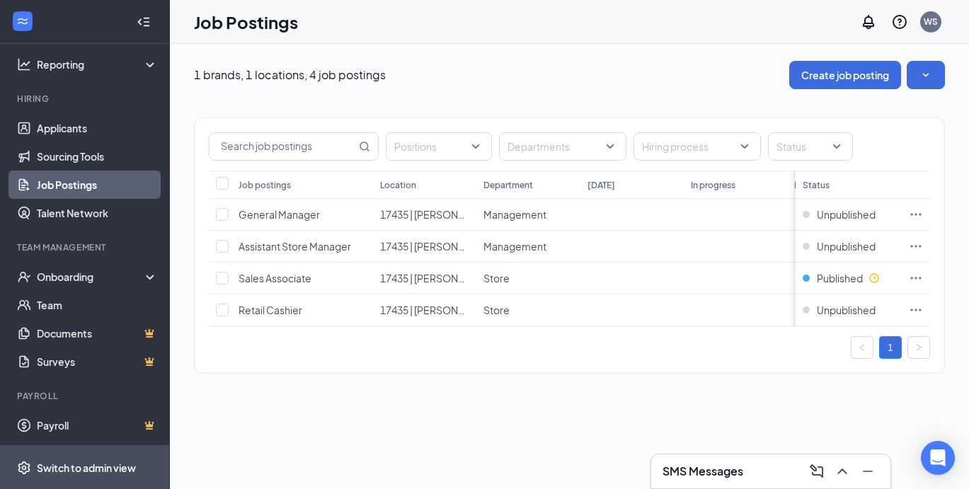
click at [120, 470] on div "Switch to admin view" at bounding box center [86, 468] width 99 height 14
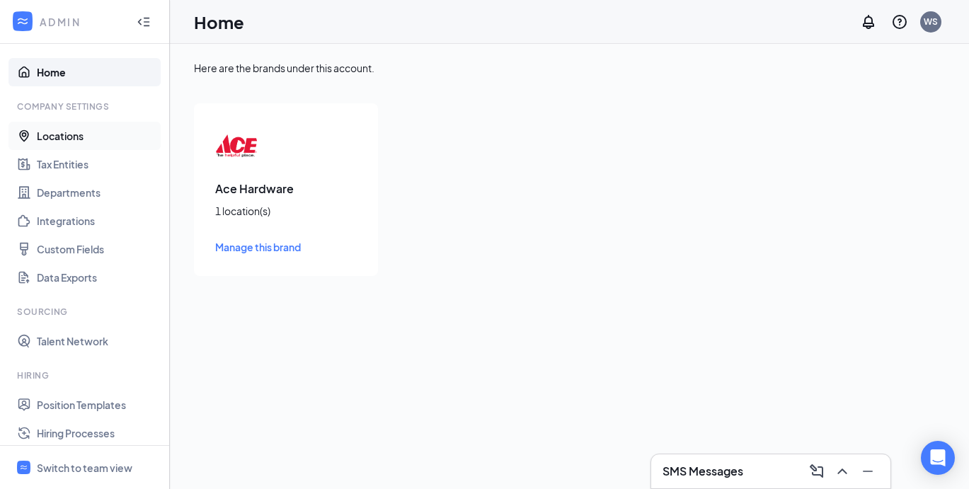
click at [88, 136] on link "Locations" at bounding box center [97, 136] width 121 height 28
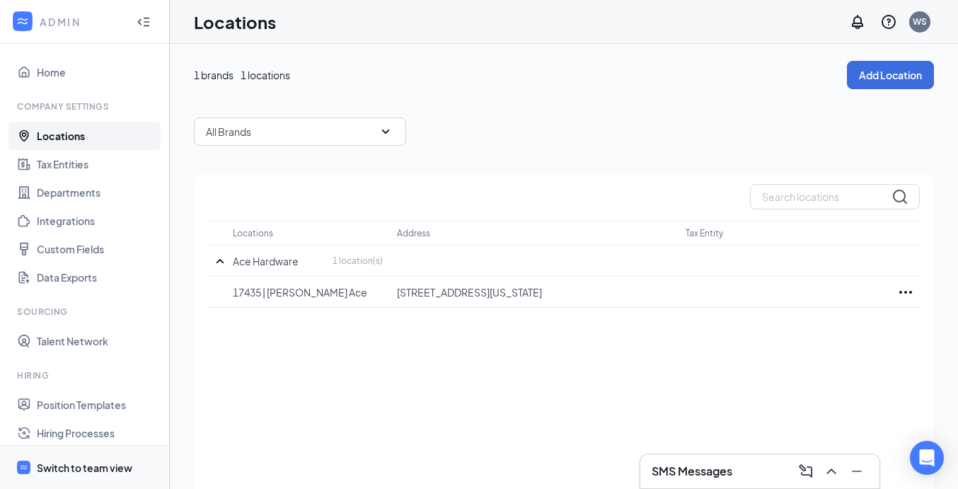
click at [109, 471] on div "Switch to team view" at bounding box center [85, 468] width 96 height 14
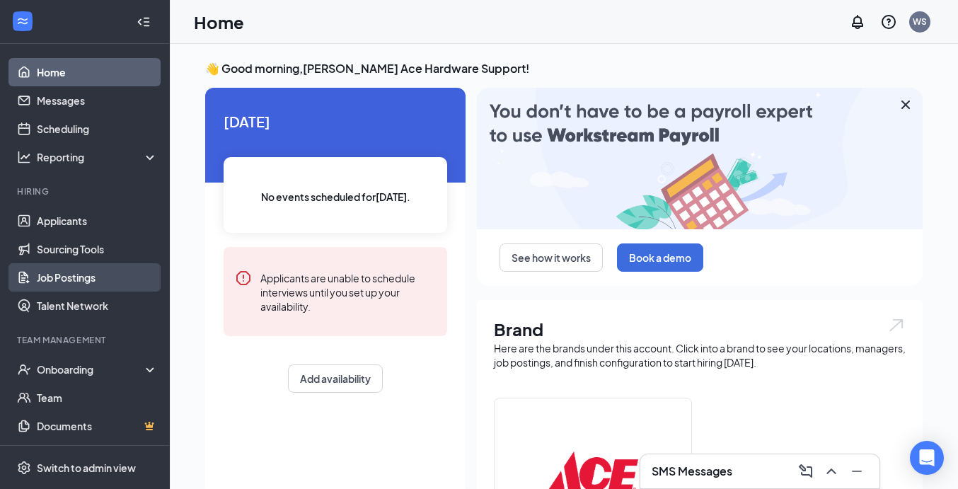
click at [81, 271] on link "Job Postings" at bounding box center [97, 277] width 121 height 28
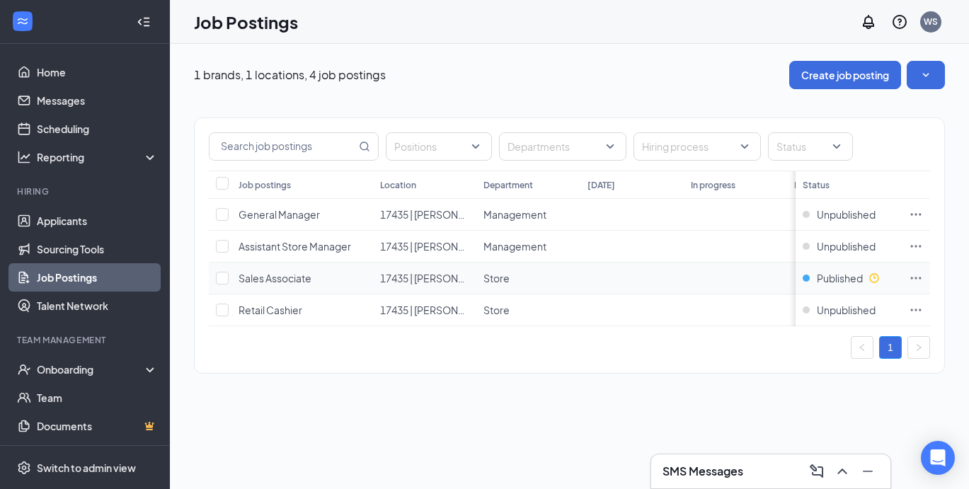
click at [917, 275] on icon "Ellipses" at bounding box center [916, 278] width 14 height 14
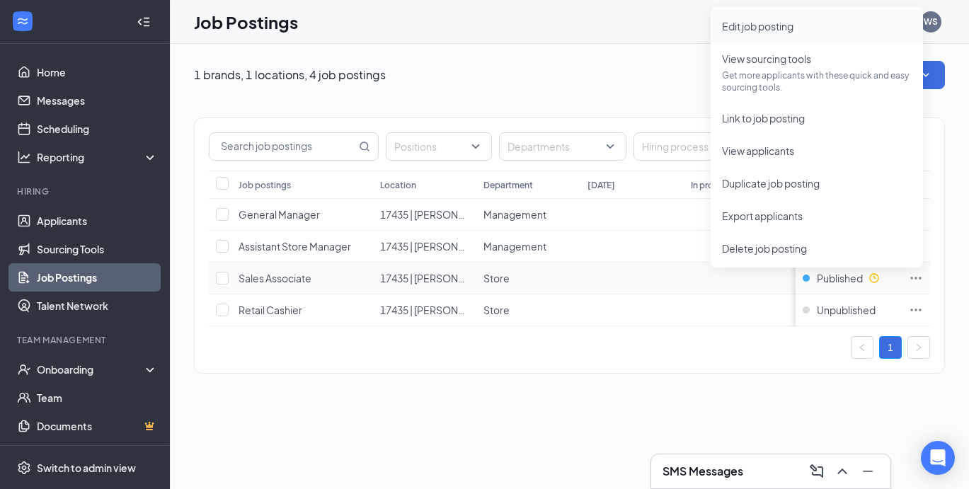
click at [761, 38] on li "Edit job posting" at bounding box center [816, 26] width 212 height 33
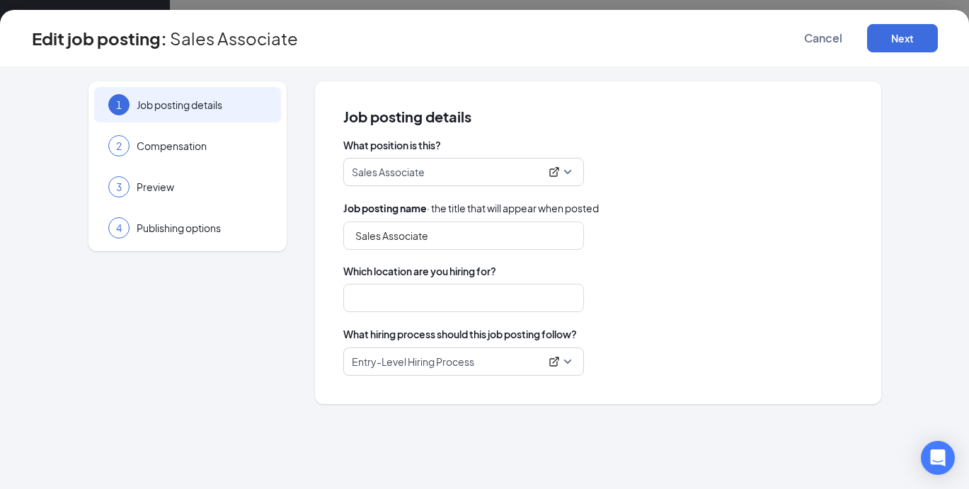
type input "17435 | [PERSON_NAME] Ace"
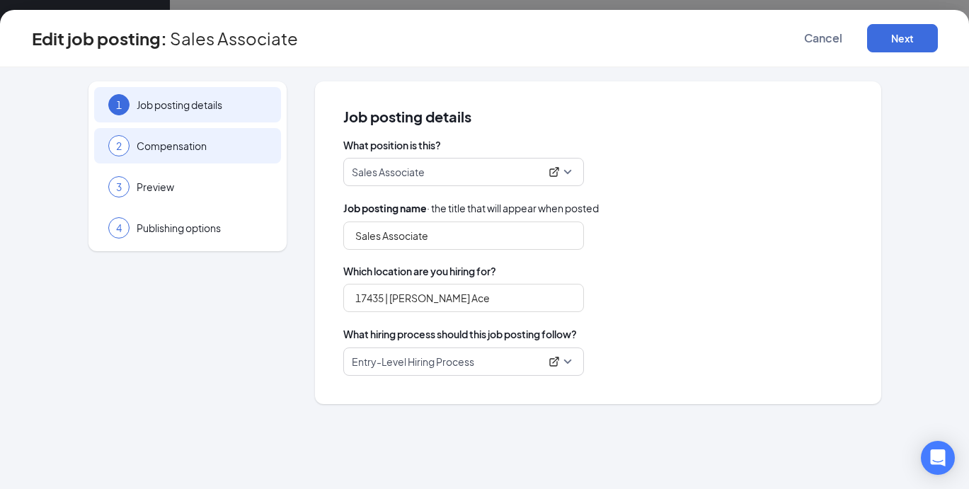
click at [158, 155] on div "2 Compensation" at bounding box center [187, 145] width 187 height 35
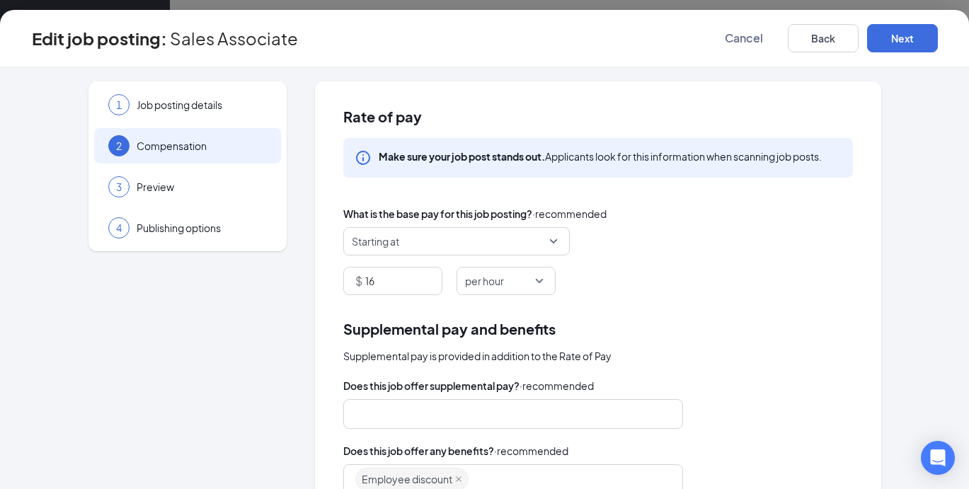
scroll to position [233, 0]
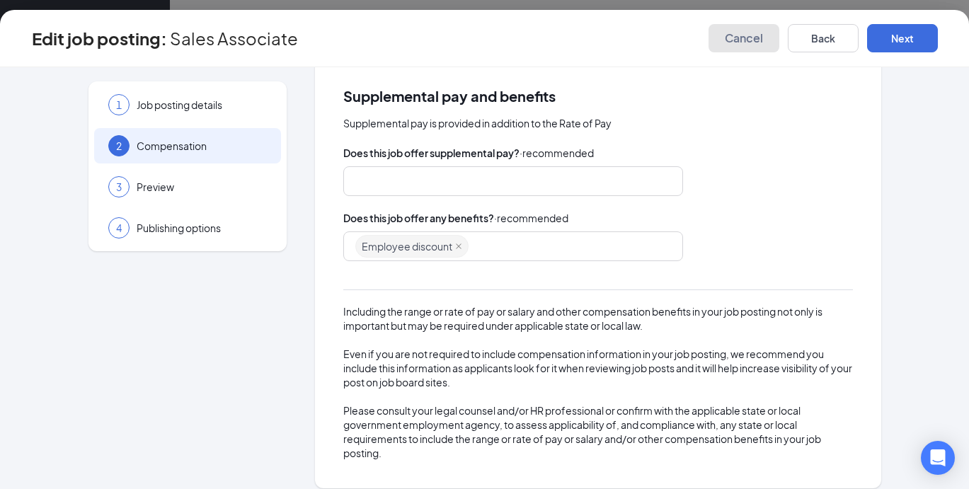
click at [742, 45] on button "Cancel" at bounding box center [743, 38] width 71 height 28
